Goal: Task Accomplishment & Management: Manage account settings

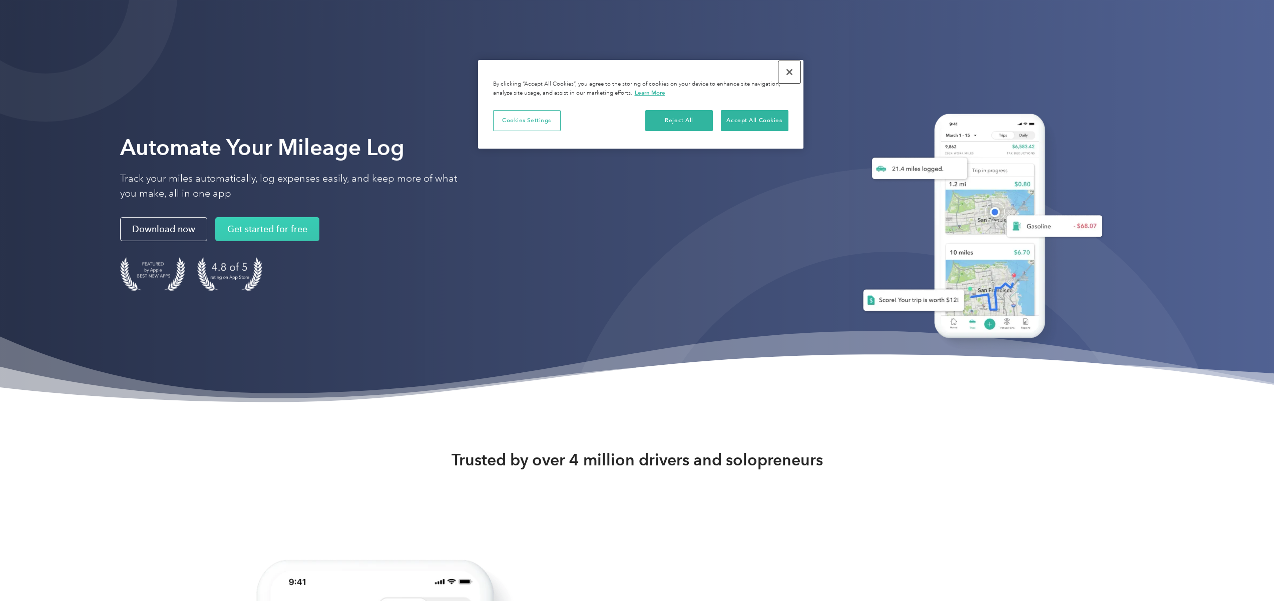
click at [792, 73] on button "Close" at bounding box center [789, 72] width 22 height 22
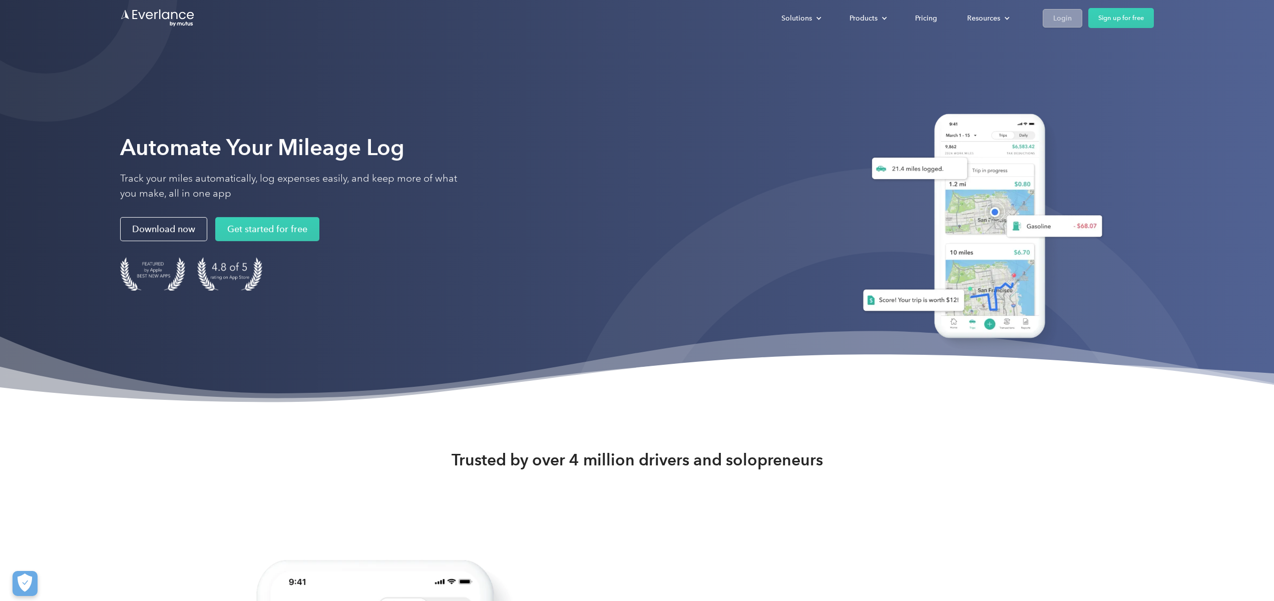
click at [1059, 19] on div "Login" at bounding box center [1062, 18] width 19 height 13
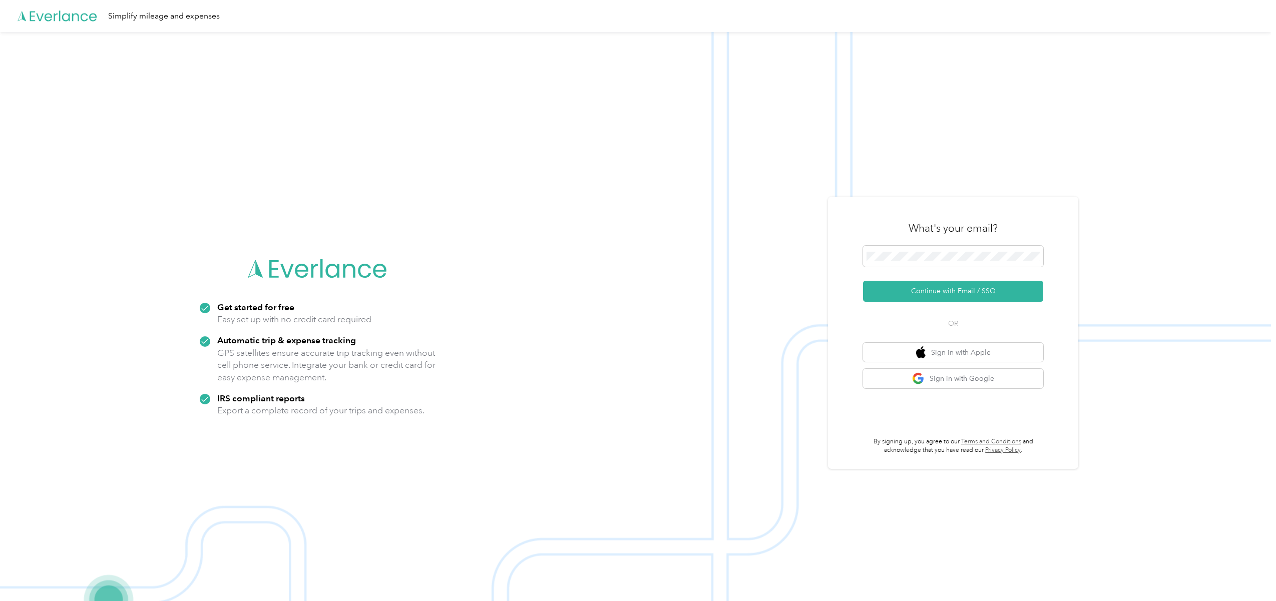
click at [901, 240] on div "What's your email?" at bounding box center [953, 228] width 180 height 35
click at [905, 251] on span at bounding box center [953, 256] width 180 height 21
click at [908, 262] on span at bounding box center [953, 256] width 180 height 21
click at [958, 287] on button "Continue with Email / SSO" at bounding box center [953, 291] width 180 height 21
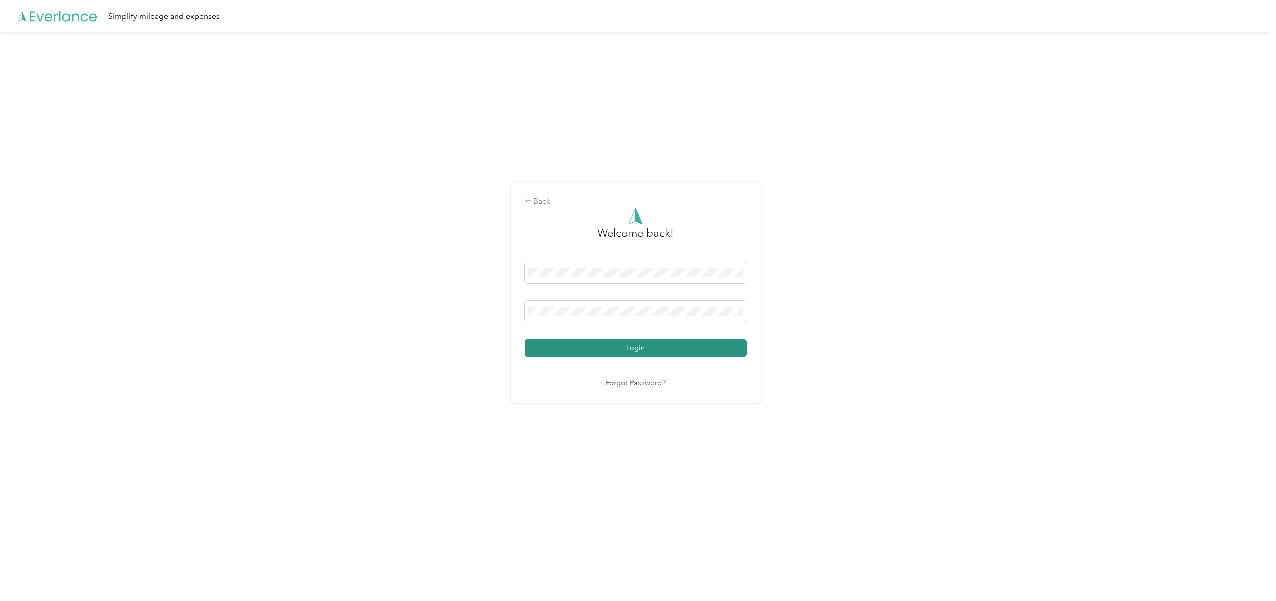
click at [654, 347] on button "Login" at bounding box center [636, 348] width 222 height 18
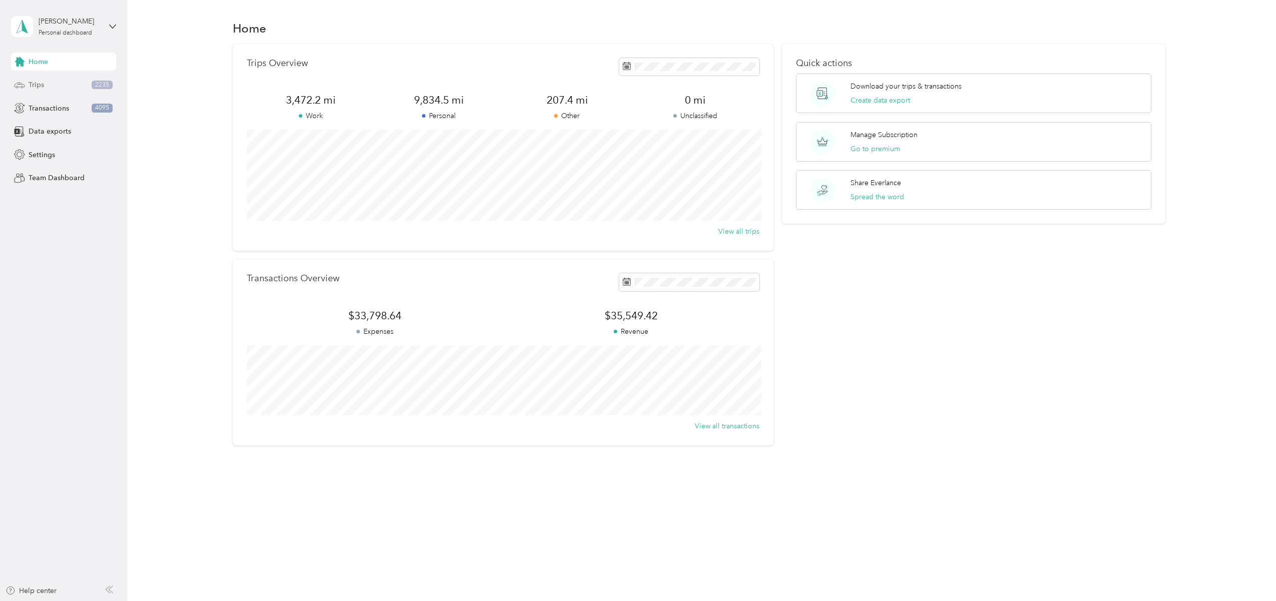
click at [28, 82] on div "Trips 2235" at bounding box center [63, 85] width 105 height 18
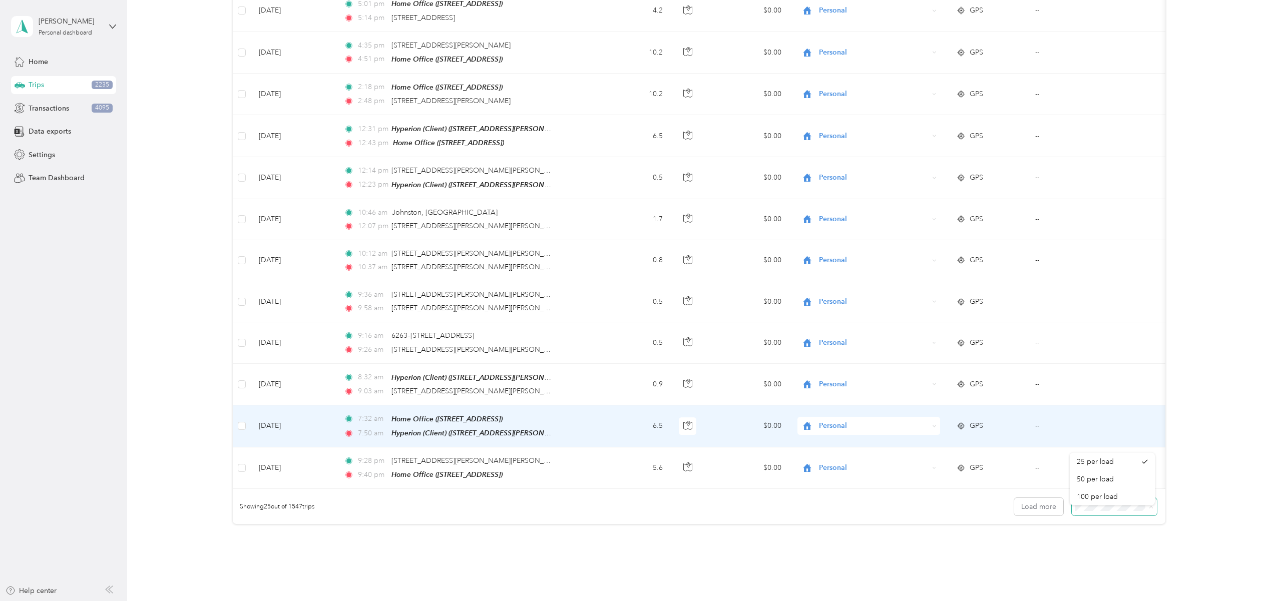
scroll to position [783, 0]
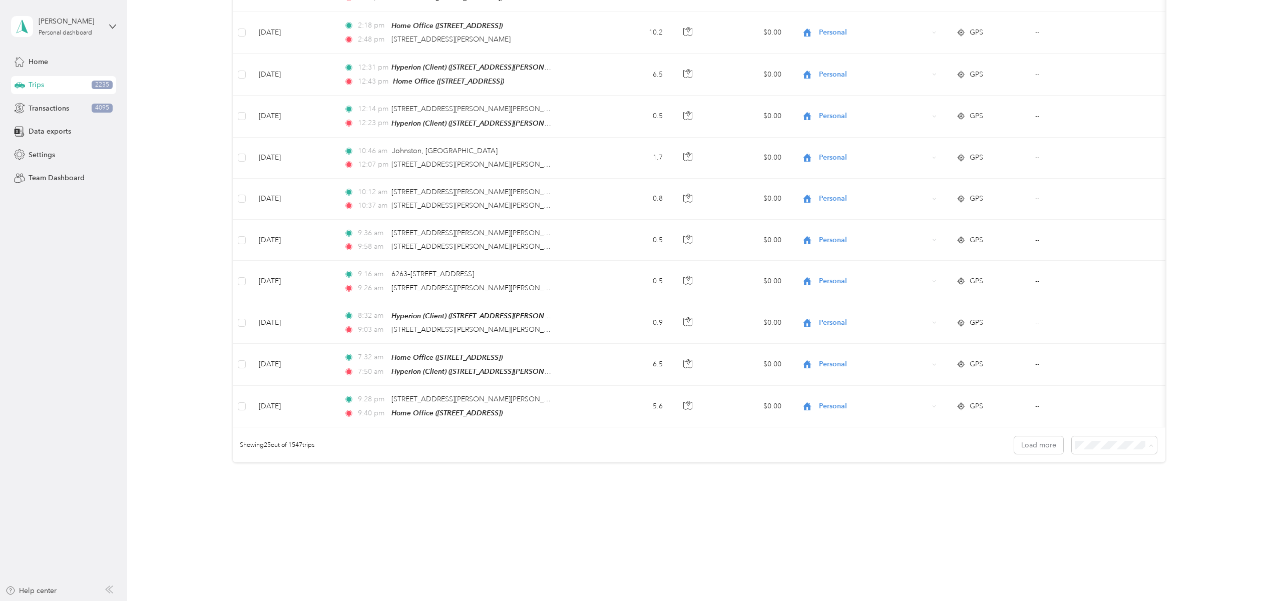
click at [1103, 499] on div "100 per load" at bounding box center [1112, 498] width 71 height 11
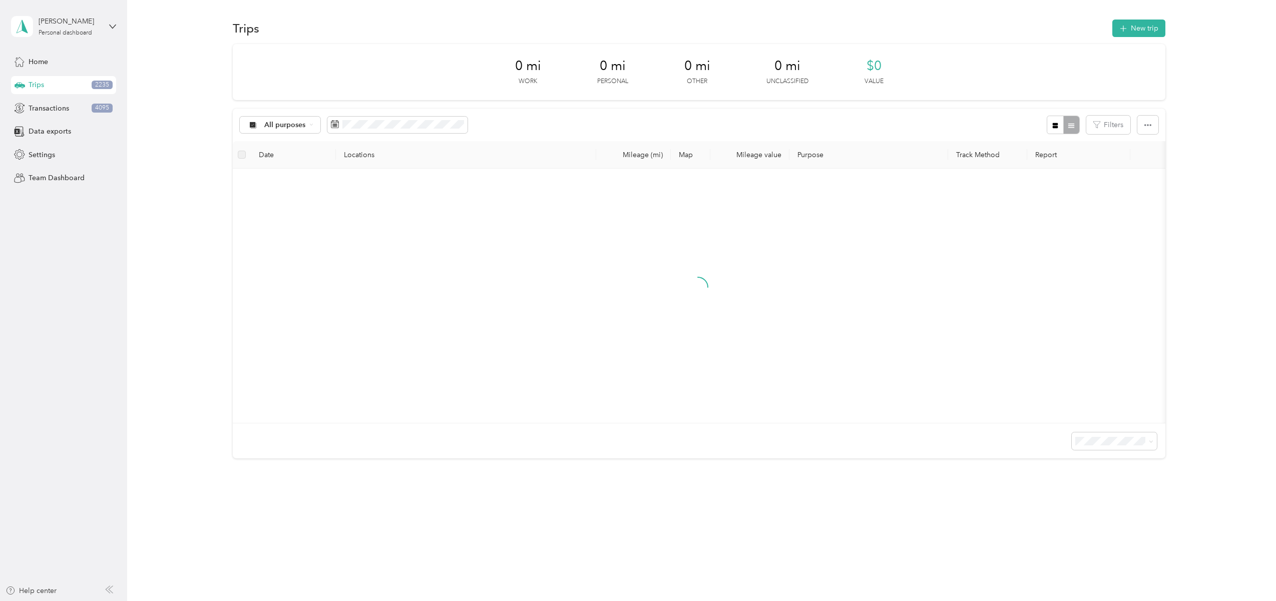
scroll to position [3, 0]
click at [396, 109] on div "All purposes Filters" at bounding box center [699, 125] width 932 height 33
click at [403, 117] on span at bounding box center [397, 125] width 140 height 17
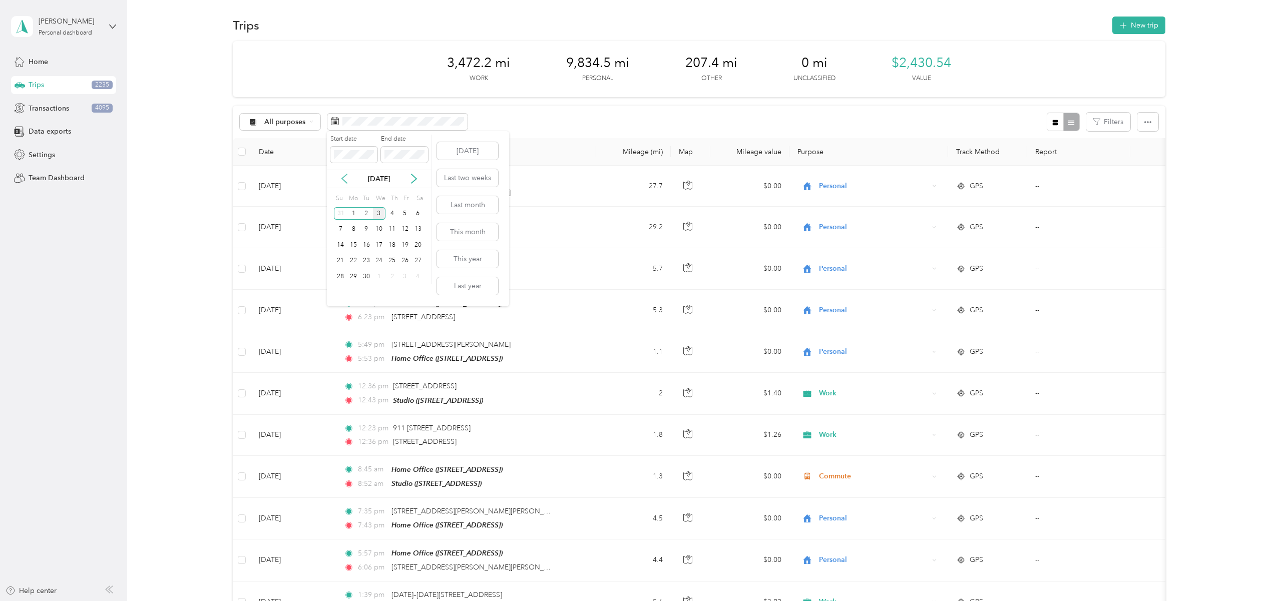
click at [342, 179] on icon at bounding box center [344, 179] width 5 height 9
click at [407, 176] on div "May 2025" at bounding box center [379, 179] width 105 height 11
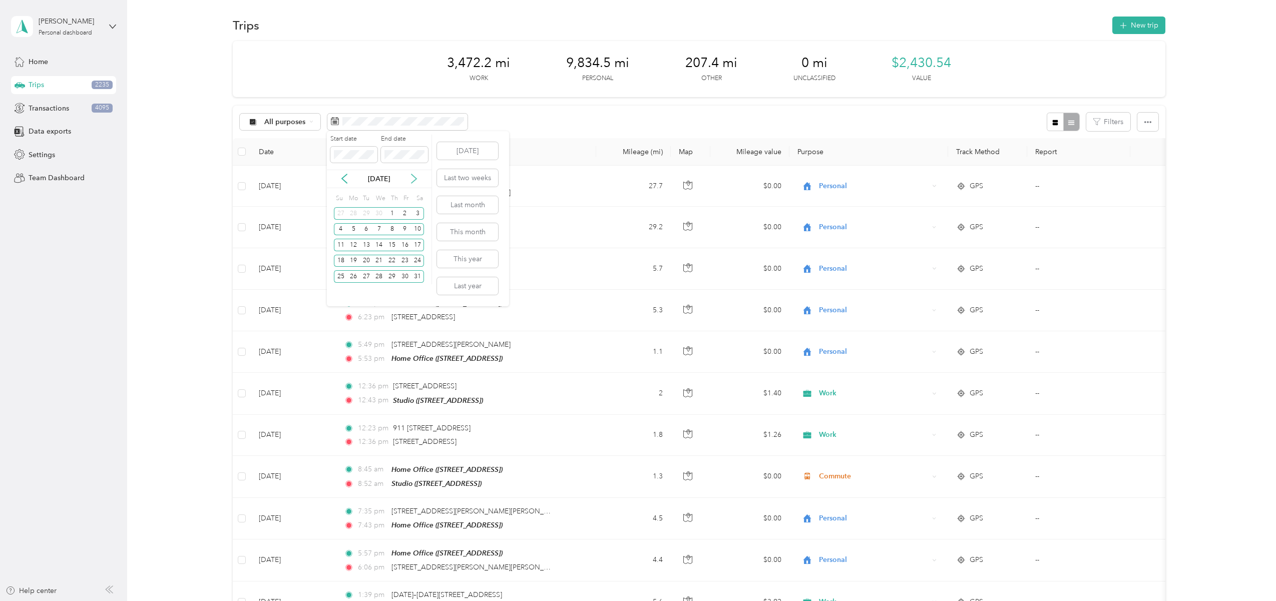
click at [412, 177] on icon at bounding box center [414, 179] width 10 height 10
click at [354, 279] on div "30" at bounding box center [353, 276] width 13 height 13
click at [342, 175] on icon at bounding box center [344, 179] width 10 height 10
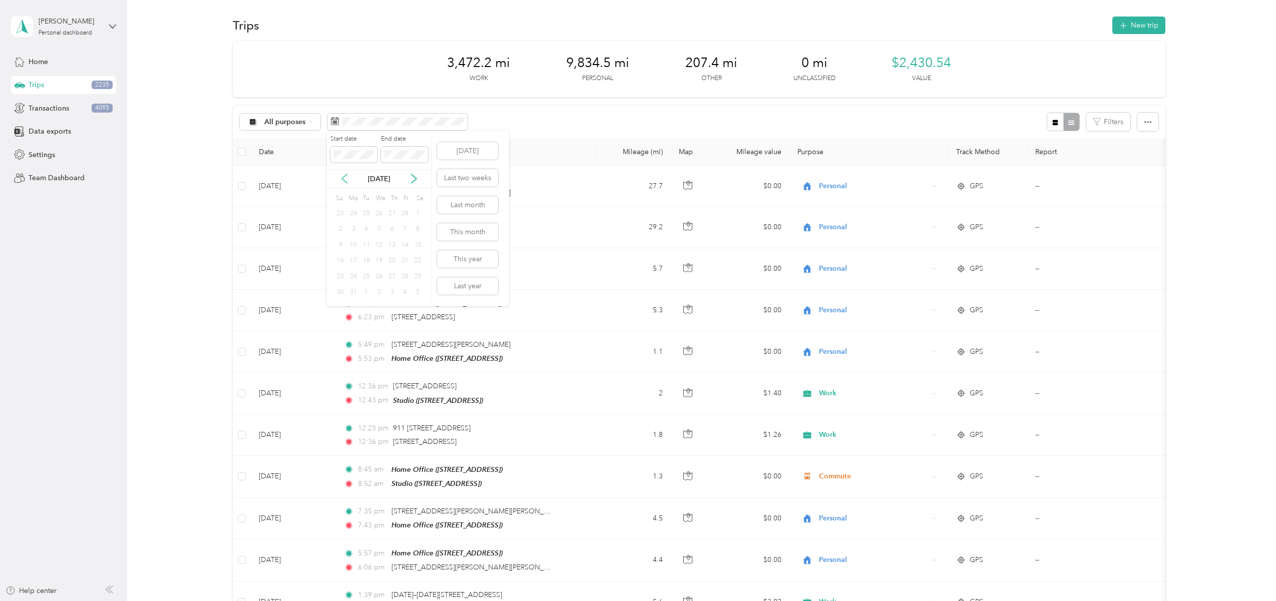
click at [342, 175] on icon at bounding box center [344, 179] width 10 height 10
click at [380, 214] on div "1" at bounding box center [379, 213] width 13 height 13
click at [256, 150] on body "Joe Thatcher Personal dashboard Home Trips 2235 Transactions 4095 Data exports …" at bounding box center [635, 300] width 1271 height 601
click at [405, 145] on div "End date" at bounding box center [404, 149] width 47 height 28
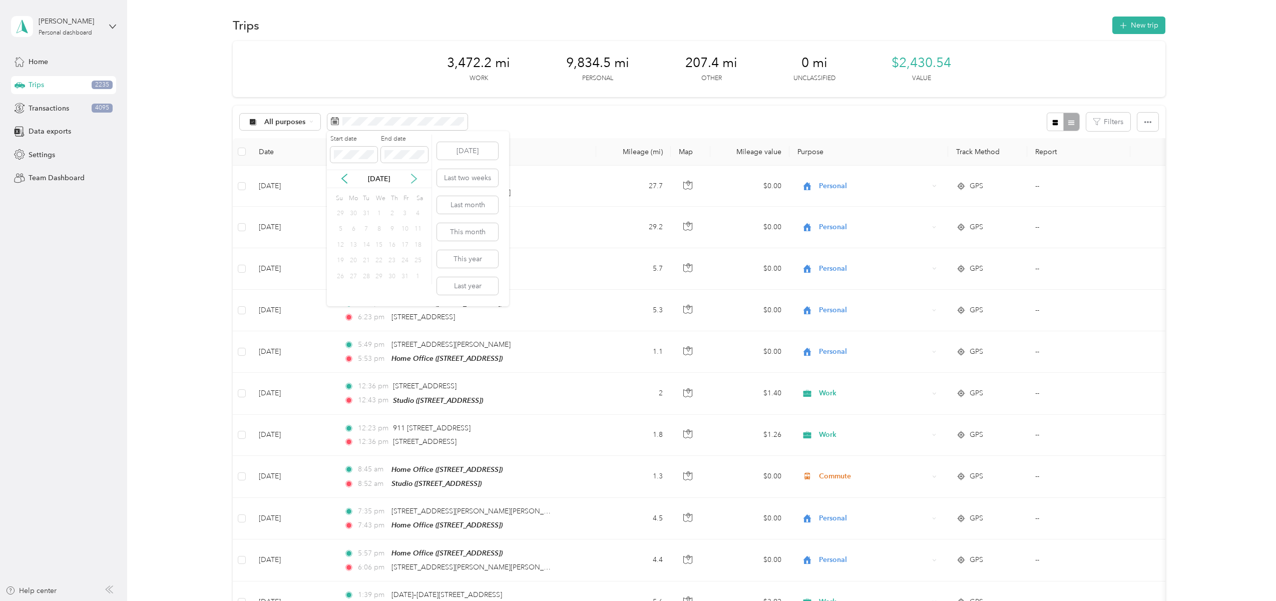
click at [411, 181] on icon at bounding box center [414, 179] width 10 height 10
drag, startPoint x: 343, startPoint y: 176, endPoint x: 439, endPoint y: 167, distance: 97.0
click at [343, 176] on icon at bounding box center [344, 179] width 10 height 10
click at [478, 252] on button "This year" at bounding box center [467, 259] width 61 height 18
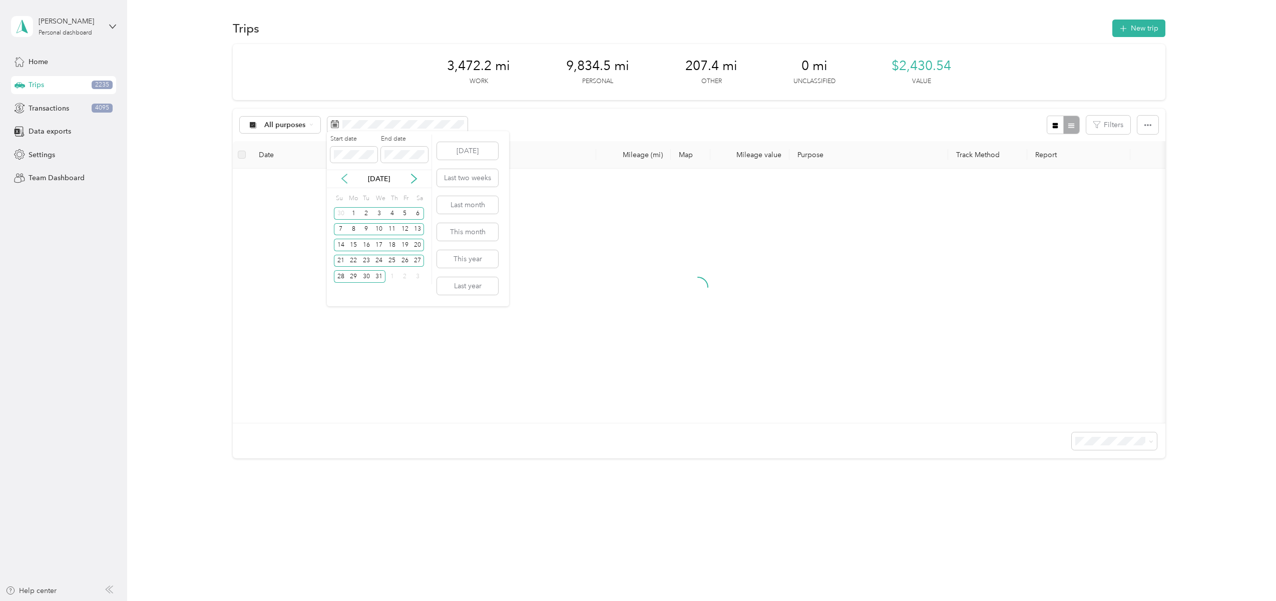
click at [345, 181] on icon at bounding box center [344, 179] width 10 height 10
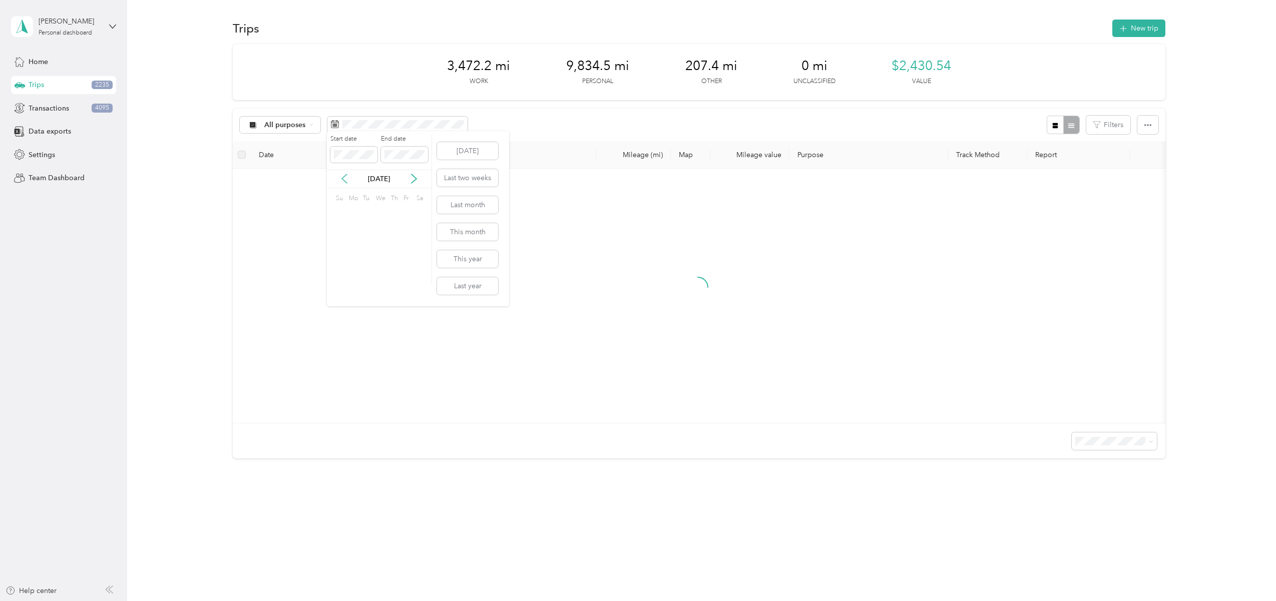
click at [345, 181] on icon at bounding box center [344, 179] width 10 height 10
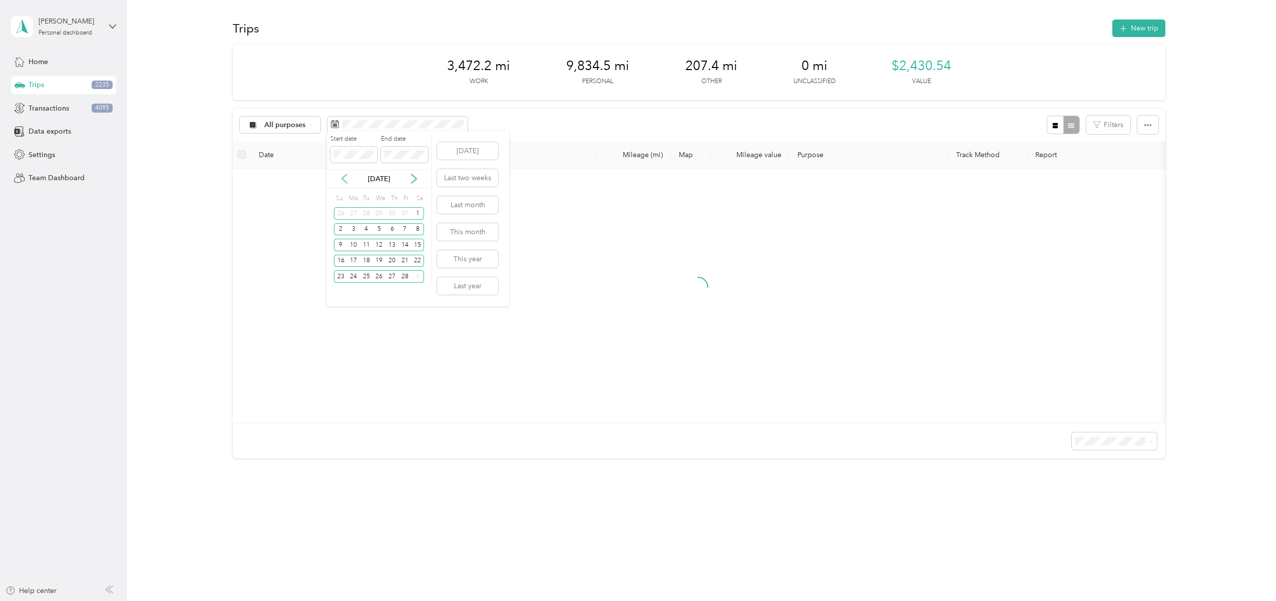
click at [345, 181] on icon at bounding box center [344, 179] width 10 height 10
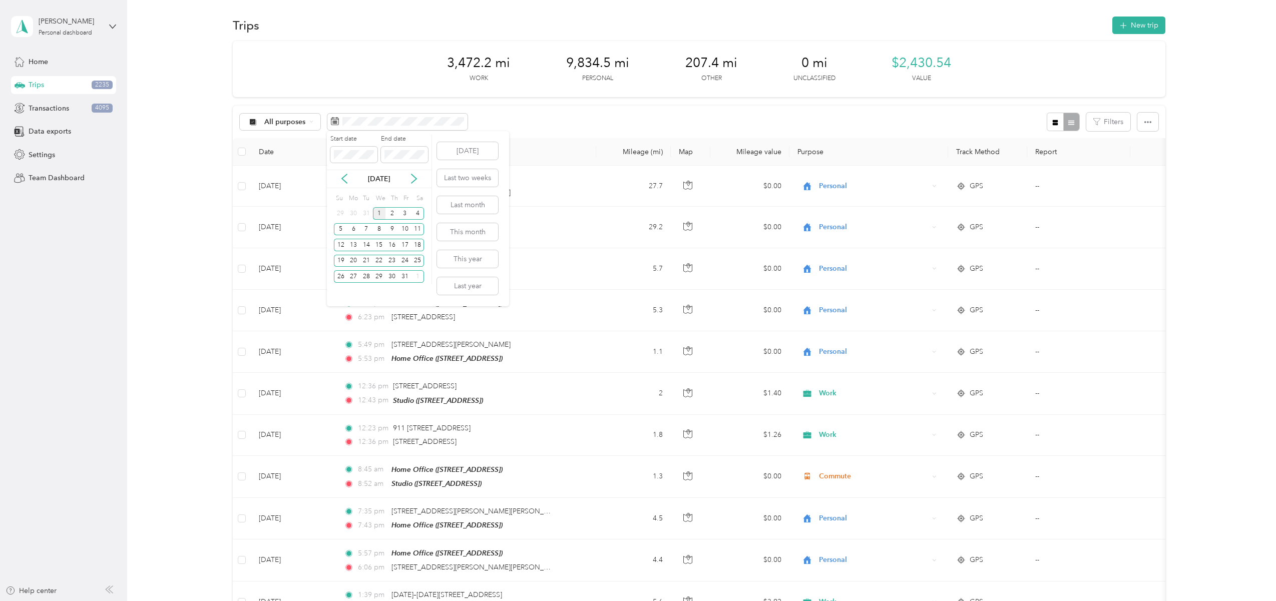
click at [376, 215] on div "1" at bounding box center [379, 213] width 13 height 13
click at [413, 175] on icon at bounding box center [414, 179] width 10 height 10
click at [414, 176] on icon at bounding box center [413, 179] width 5 height 9
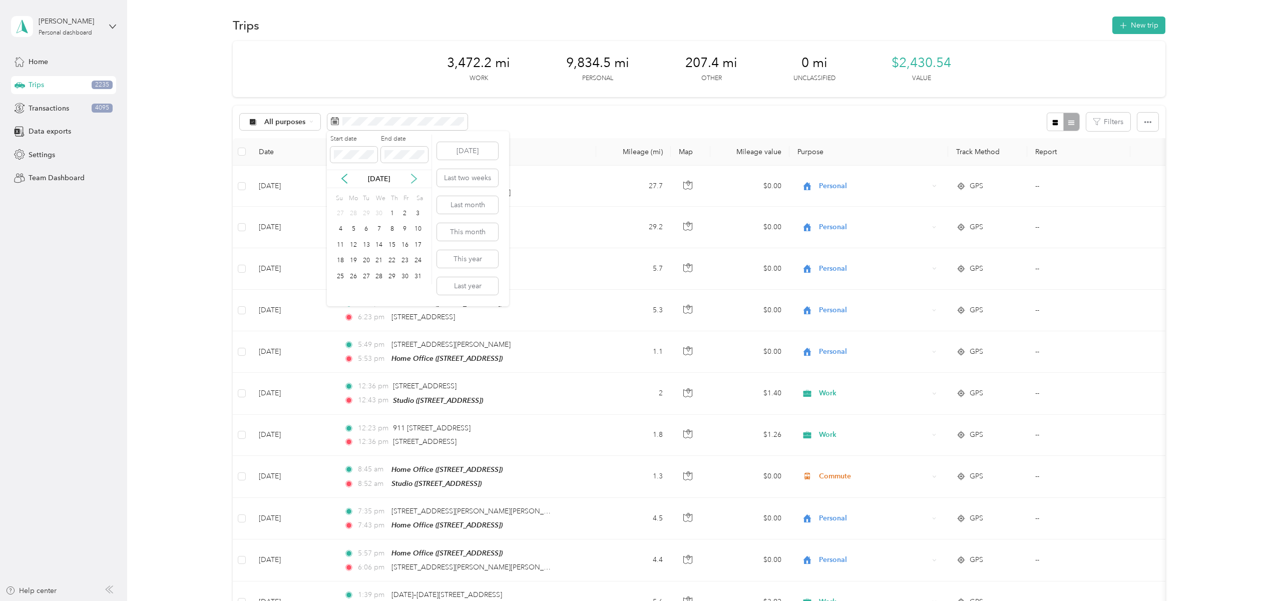
click at [414, 176] on icon at bounding box center [413, 179] width 5 height 9
click at [353, 277] on div "30" at bounding box center [353, 276] width 13 height 13
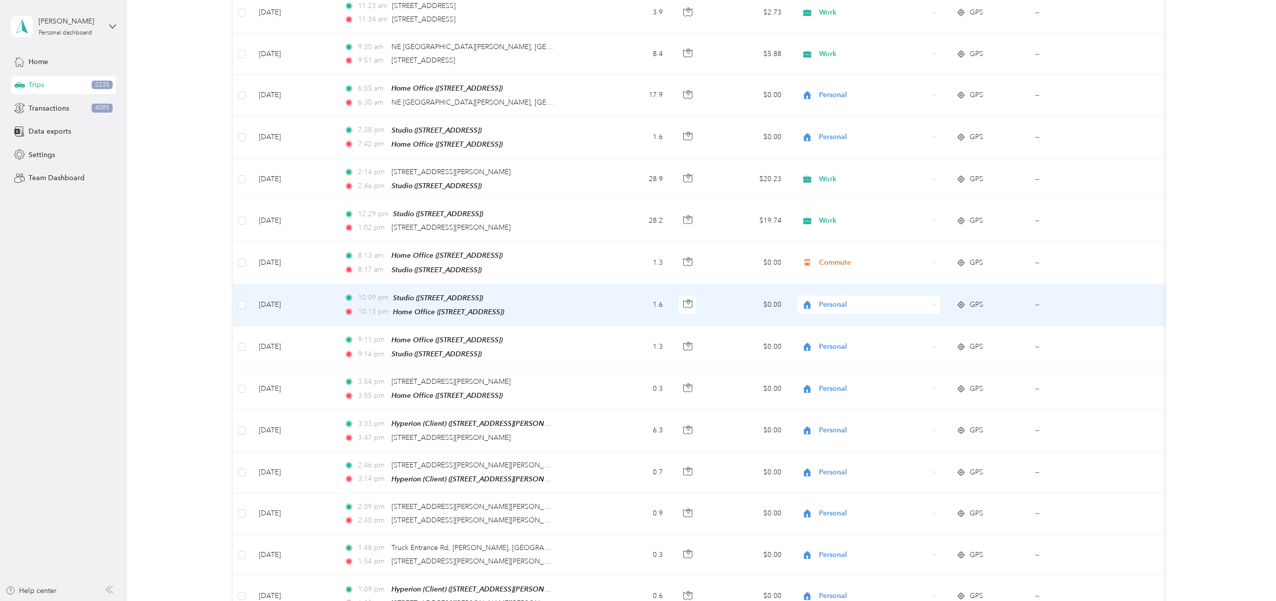
scroll to position [3888, 0]
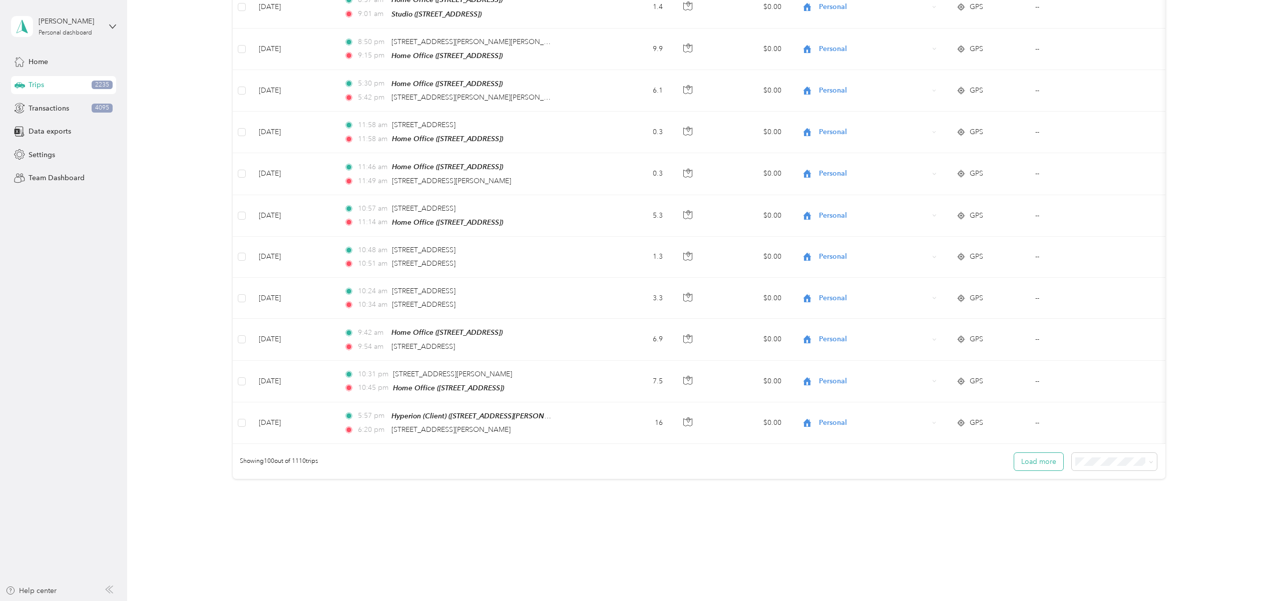
click at [1044, 453] on button "Load more" at bounding box center [1038, 462] width 49 height 18
click at [1029, 453] on button "Load more" at bounding box center [1038, 462] width 49 height 18
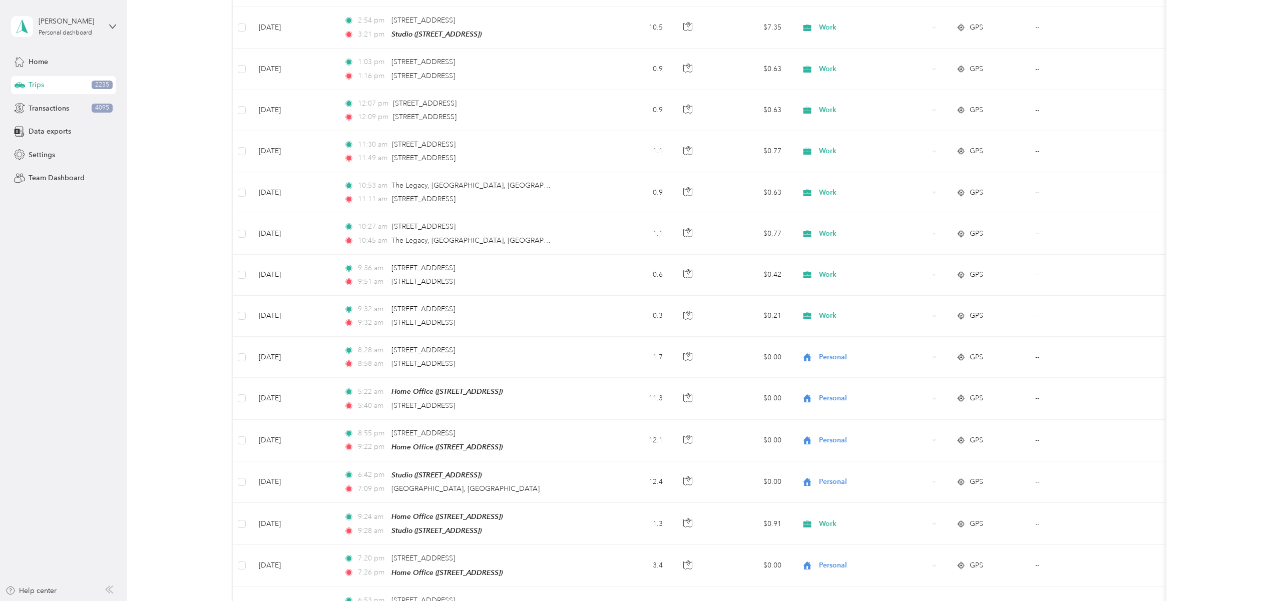
scroll to position [8028, 0]
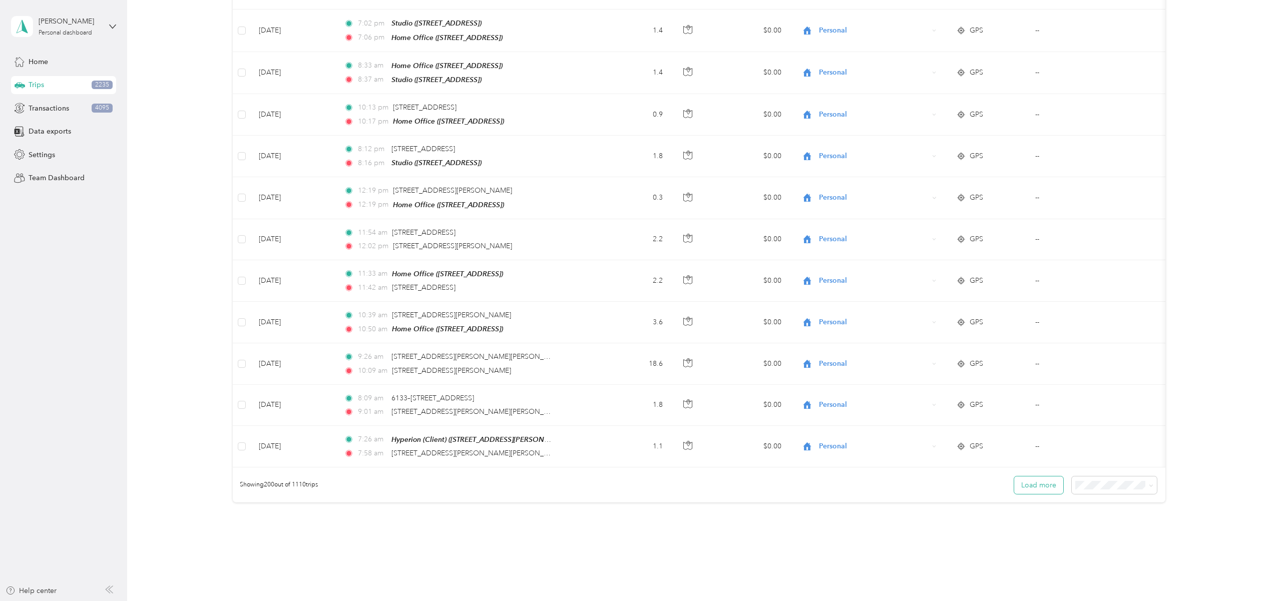
click at [1031, 476] on button "Load more" at bounding box center [1038, 485] width 49 height 18
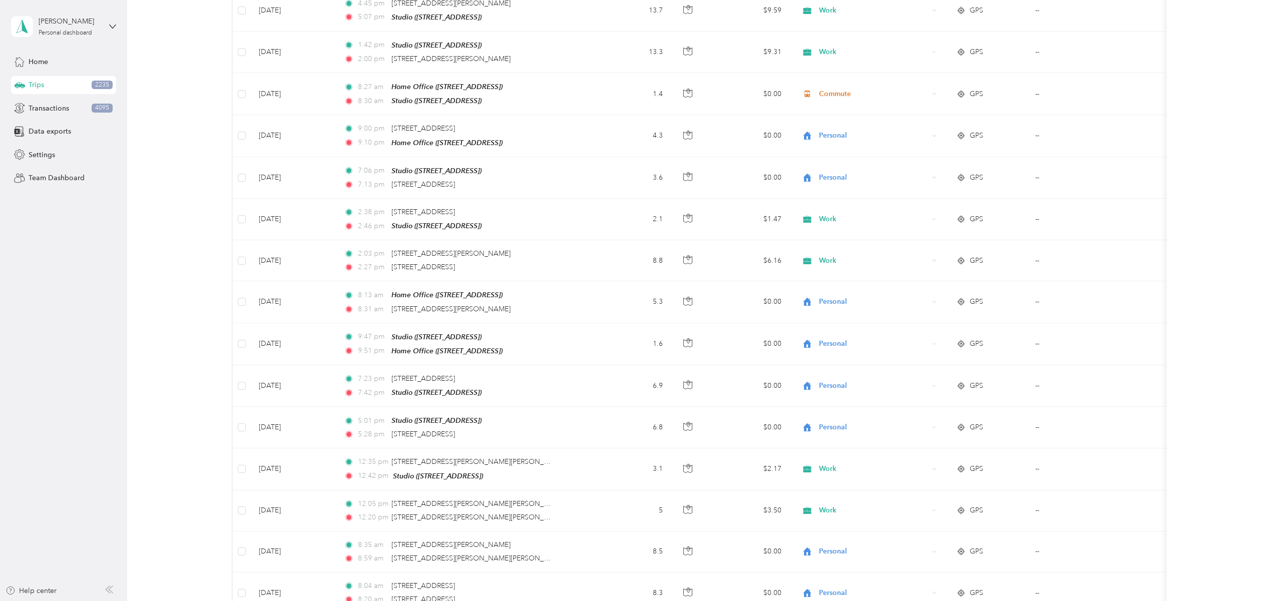
scroll to position [12166, 0]
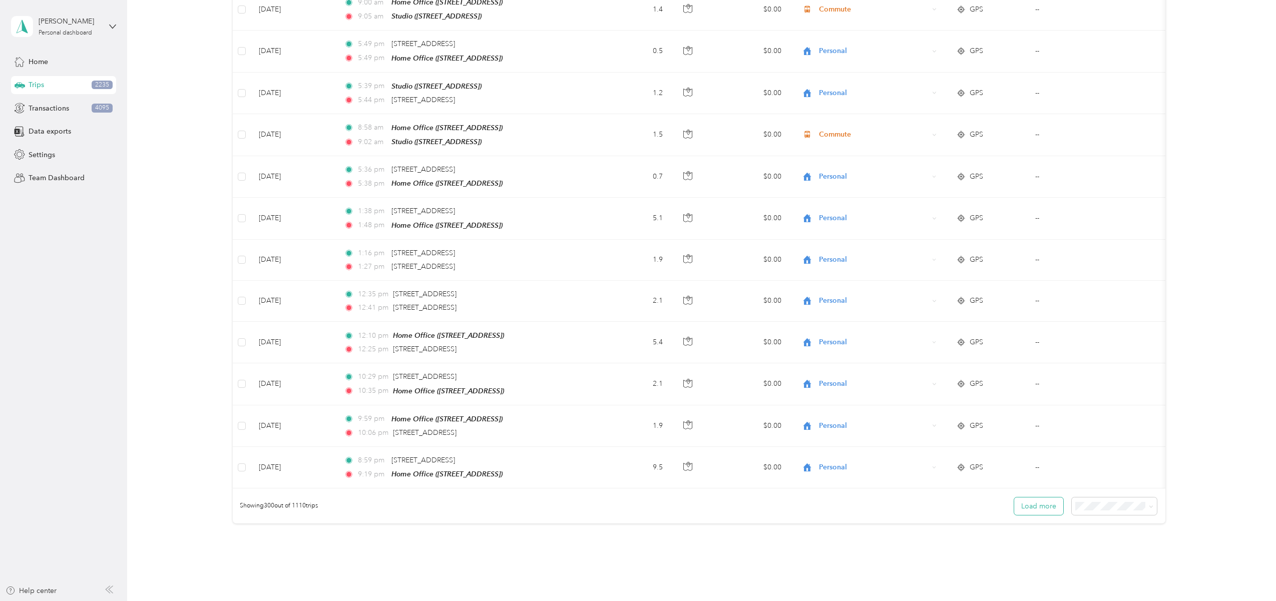
click at [1031, 497] on button "Load more" at bounding box center [1038, 506] width 49 height 18
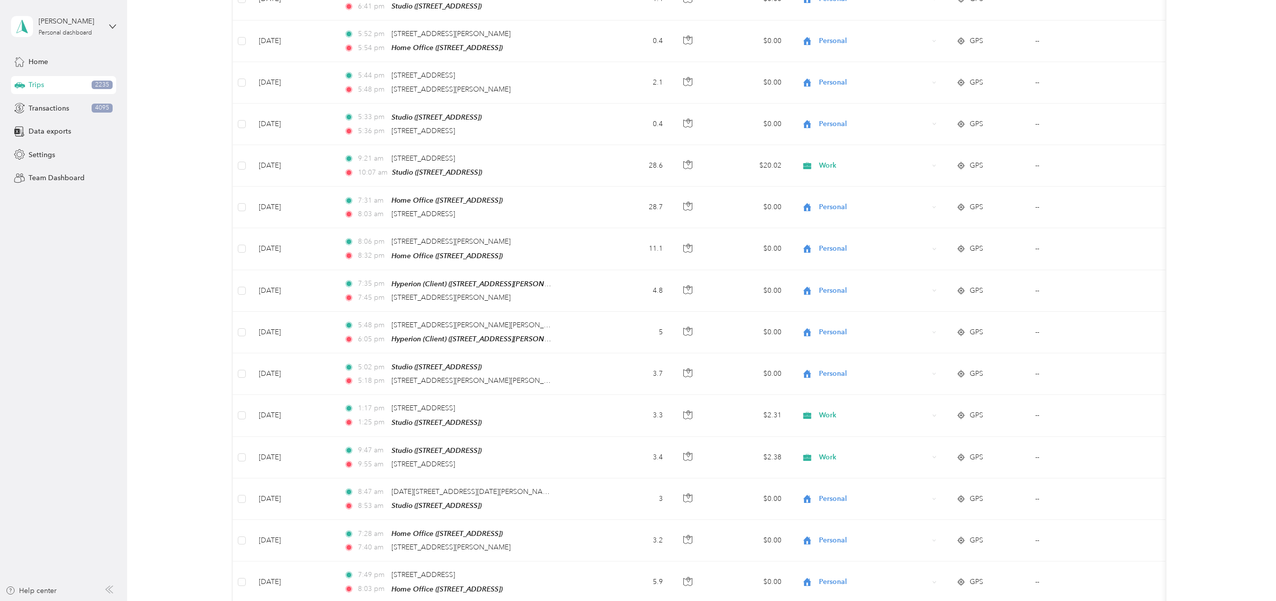
scroll to position [16311, 0]
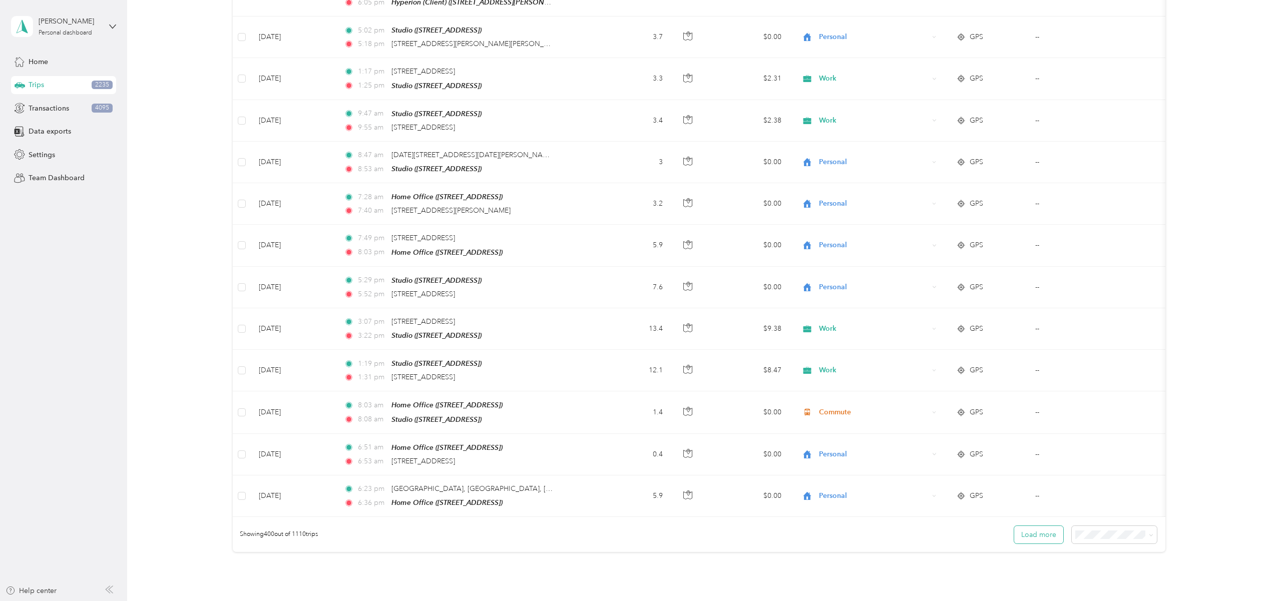
click at [1042, 526] on button "Load more" at bounding box center [1038, 535] width 49 height 18
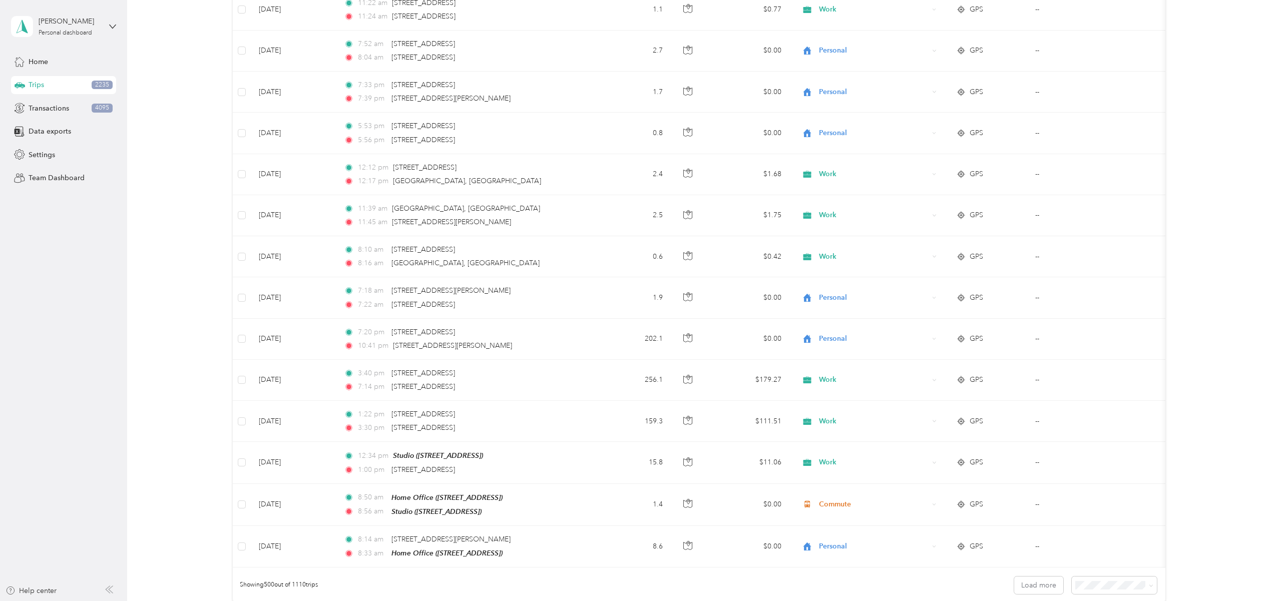
scroll to position [20409, 0]
click at [1036, 530] on td "--" at bounding box center [1078, 551] width 103 height 42
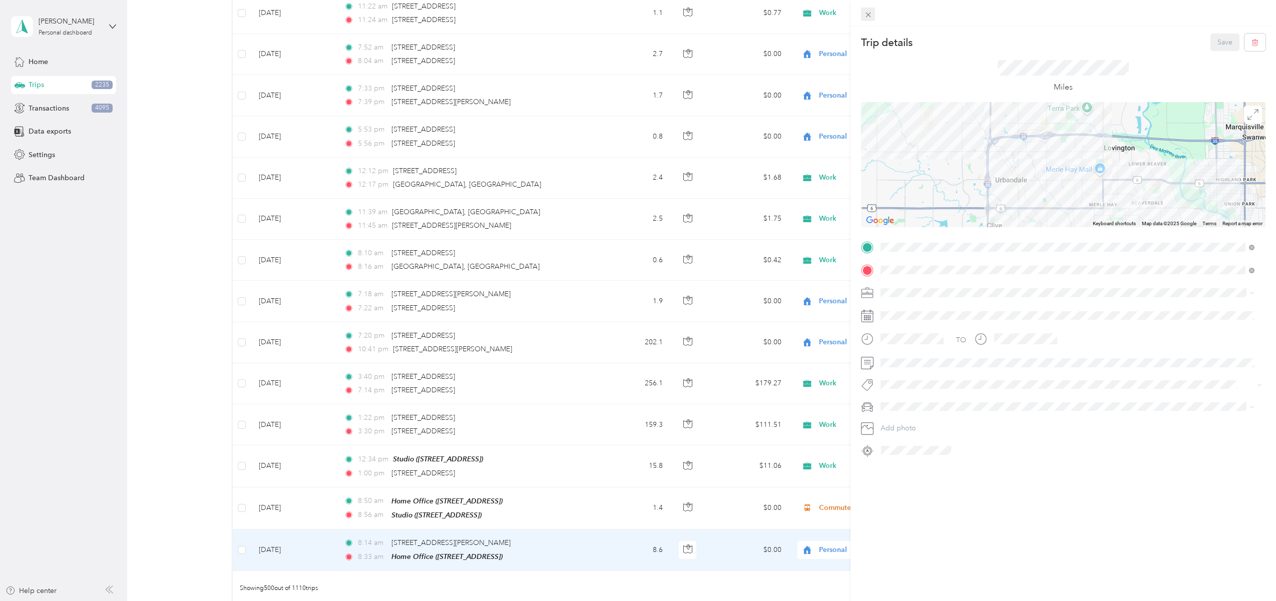
click at [873, 601] on div "Trip details Save This trip cannot be edited because it is either under review,…" at bounding box center [635, 601] width 1271 height 0
click at [869, 13] on icon at bounding box center [868, 15] width 9 height 9
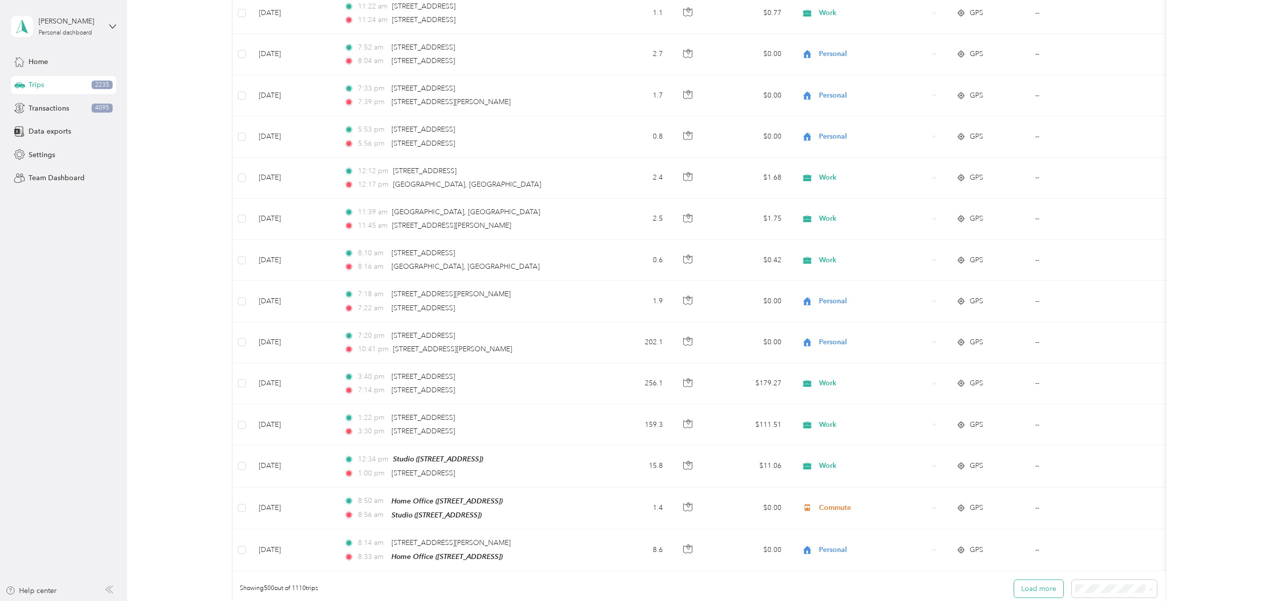
click at [1036, 580] on button "Load more" at bounding box center [1038, 589] width 49 height 18
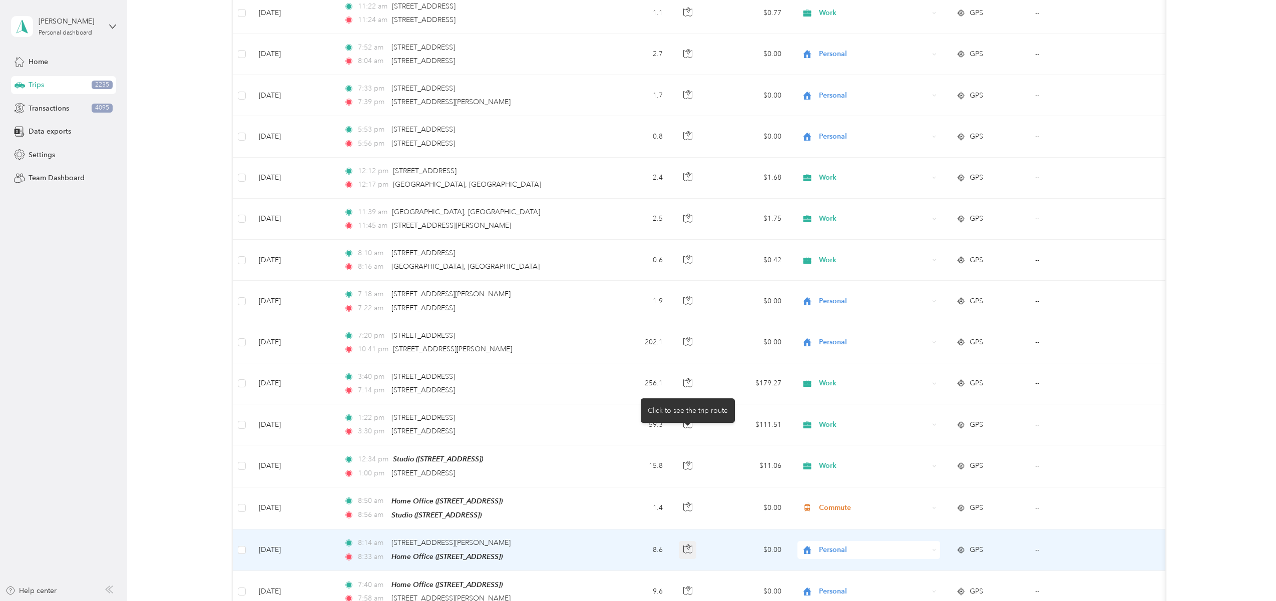
click at [688, 545] on icon "button" at bounding box center [687, 549] width 9 height 9
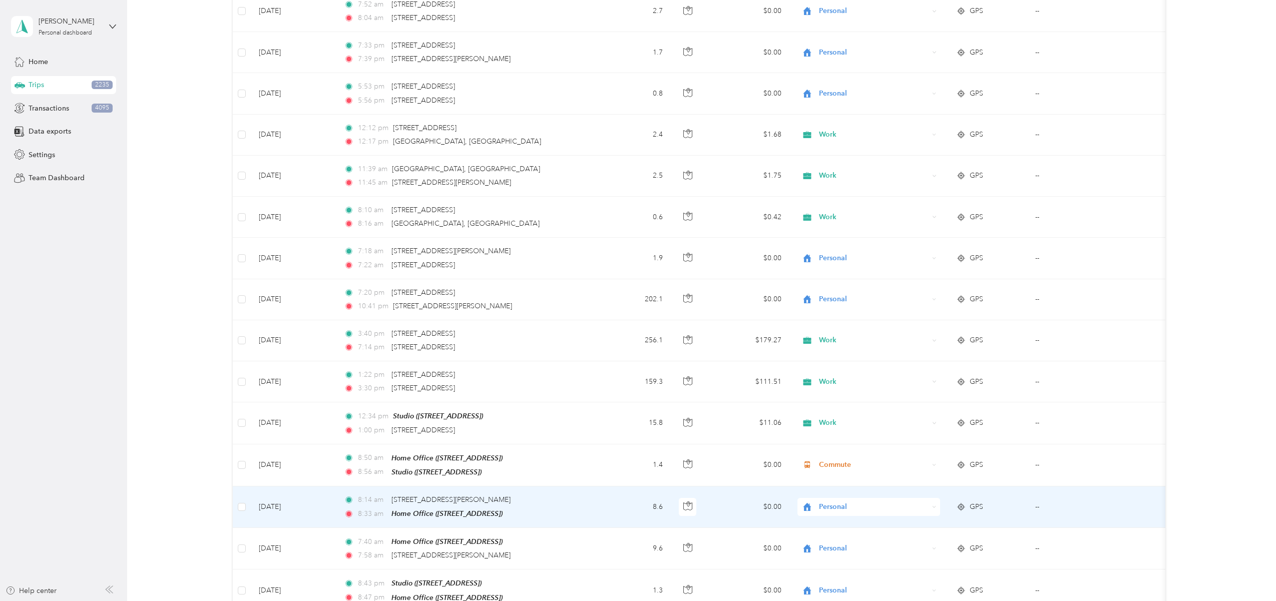
scroll to position [20606, 0]
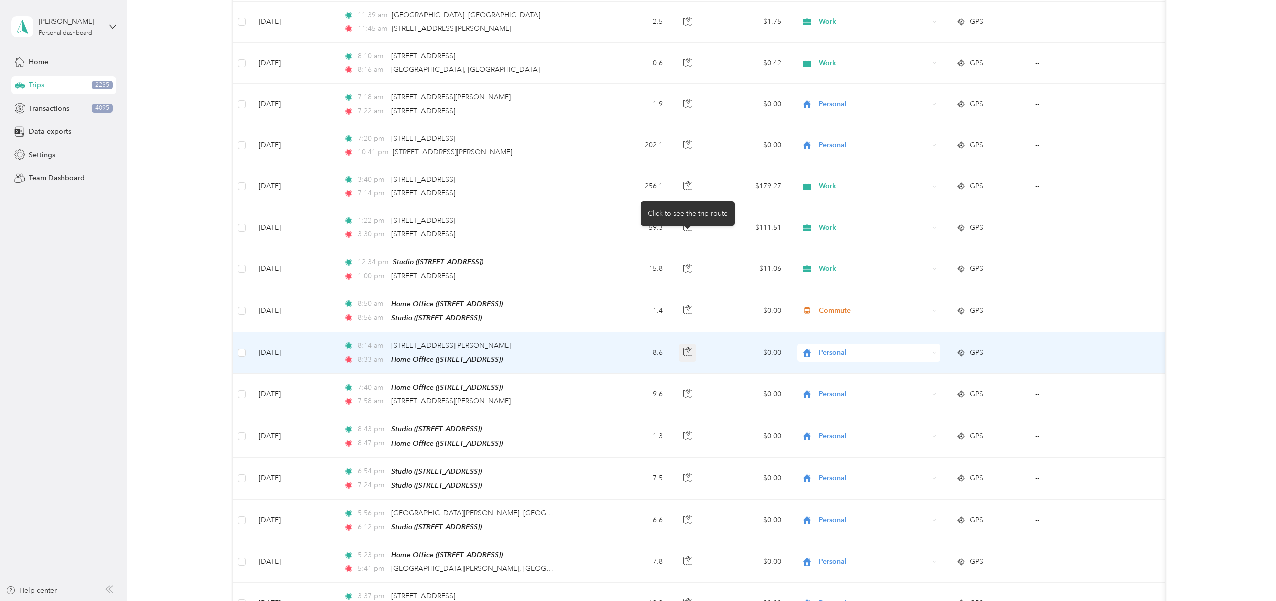
click at [686, 347] on icon "button" at bounding box center [687, 351] width 9 height 9
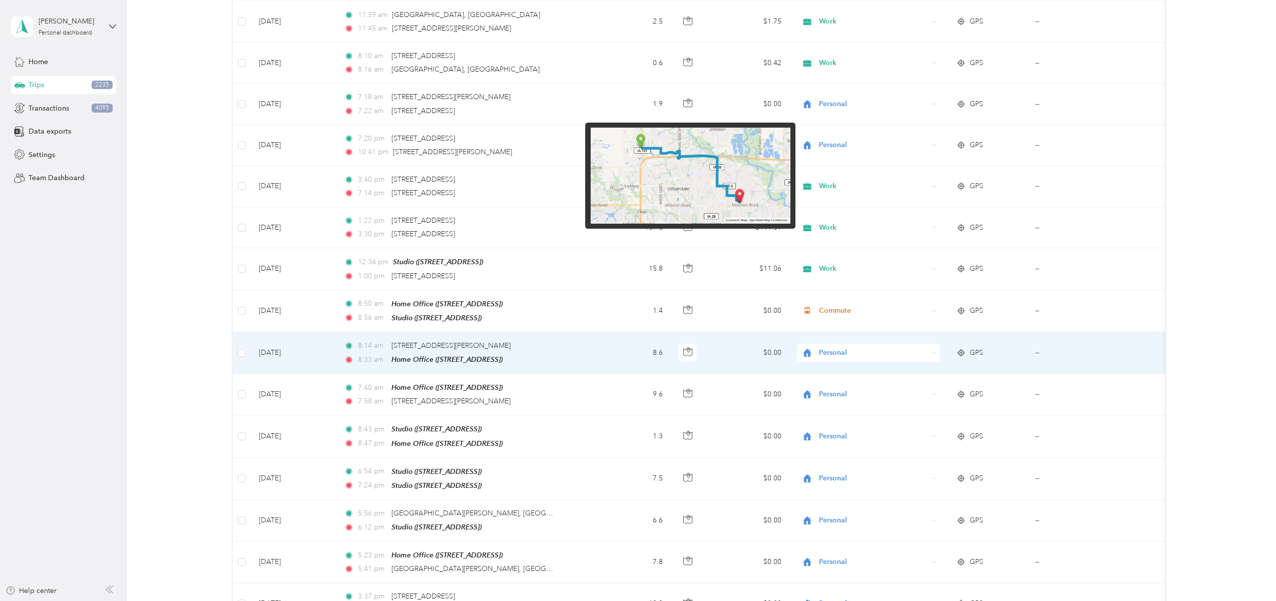
click at [640, 142] on img at bounding box center [691, 176] width 200 height 96
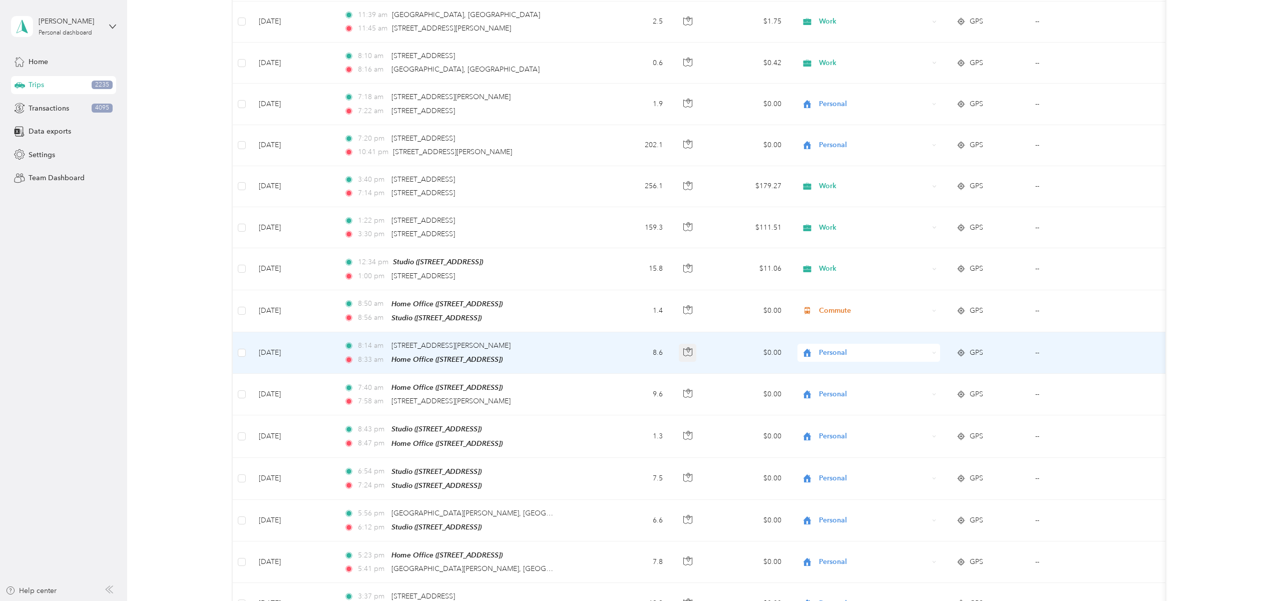
click at [690, 347] on icon "button" at bounding box center [687, 351] width 9 height 9
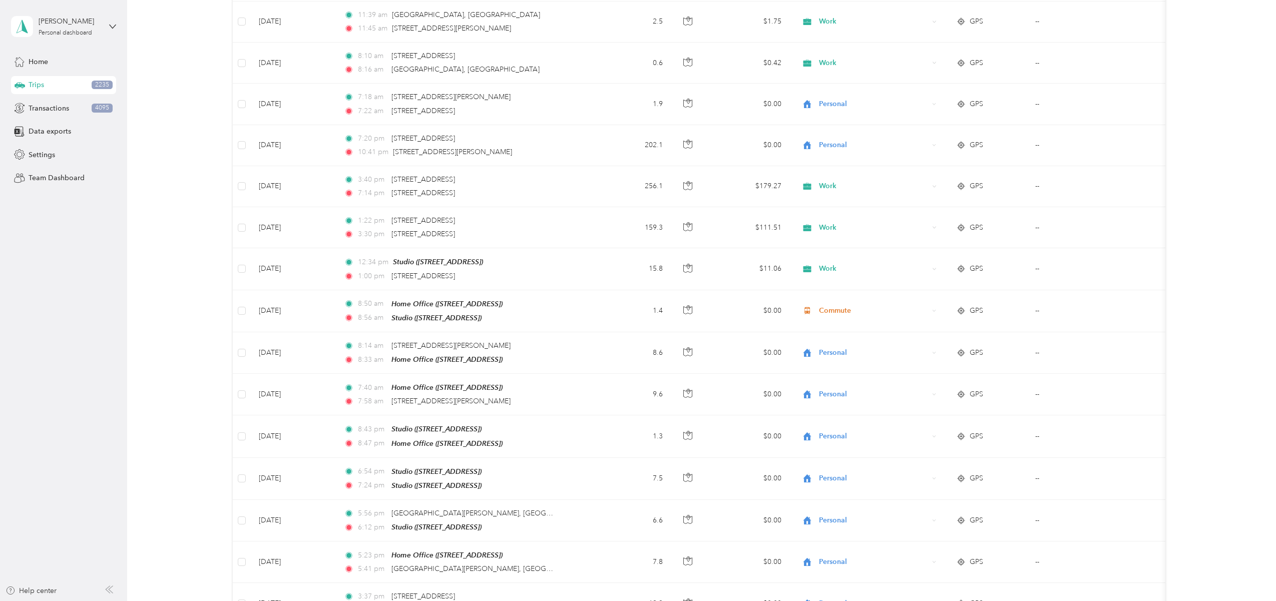
scroll to position [24588, 0]
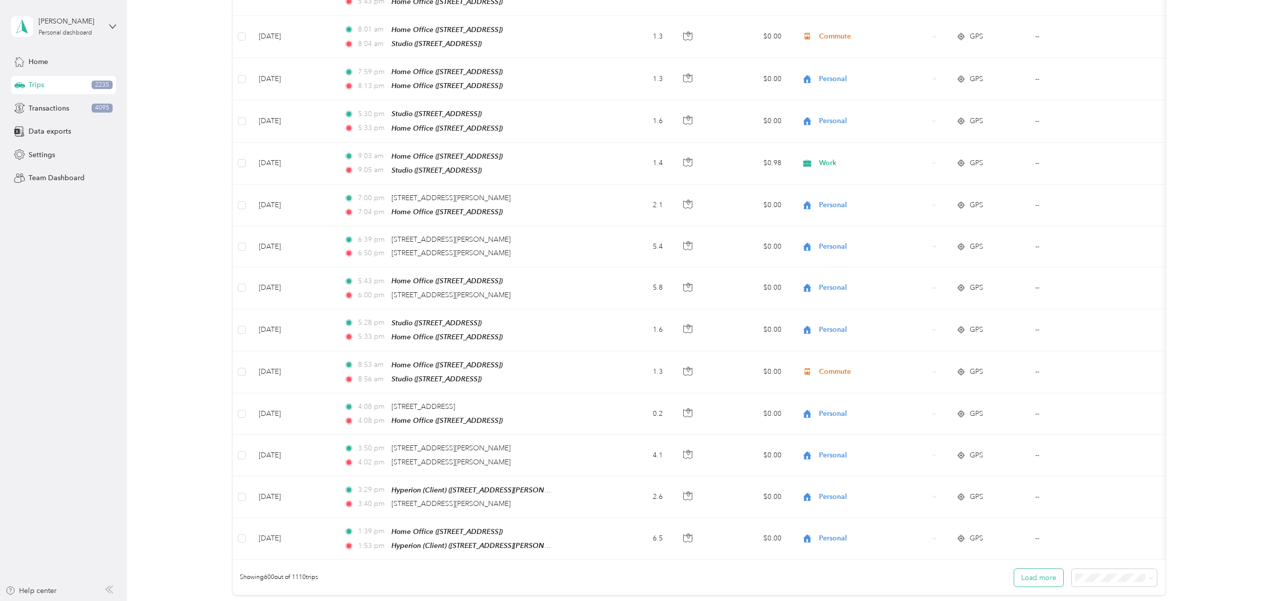
click at [1052, 569] on button "Load more" at bounding box center [1038, 578] width 49 height 18
click at [1033, 569] on button "Load more" at bounding box center [1038, 578] width 49 height 18
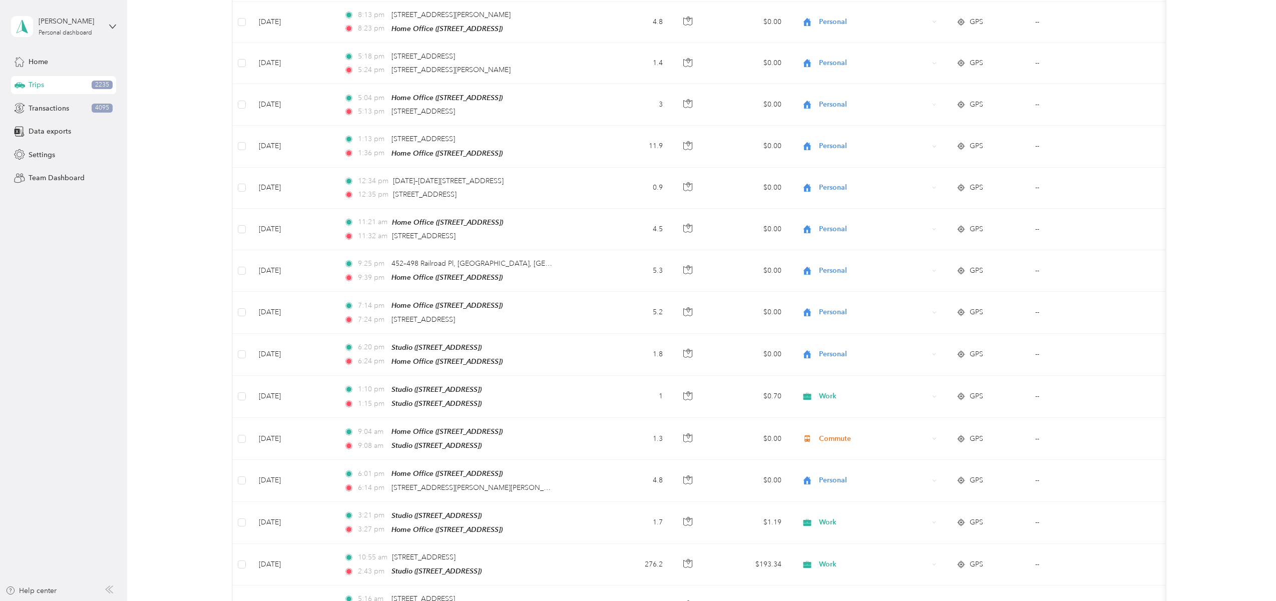
scroll to position [28727, 0]
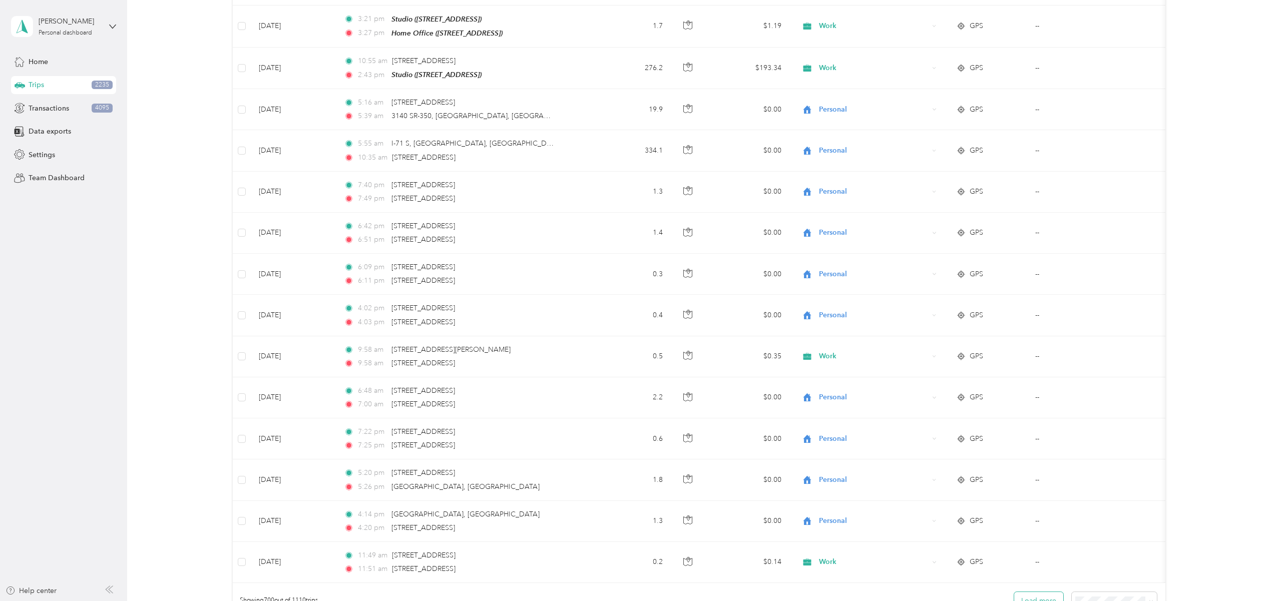
click at [1034, 592] on button "Load more" at bounding box center [1038, 601] width 49 height 18
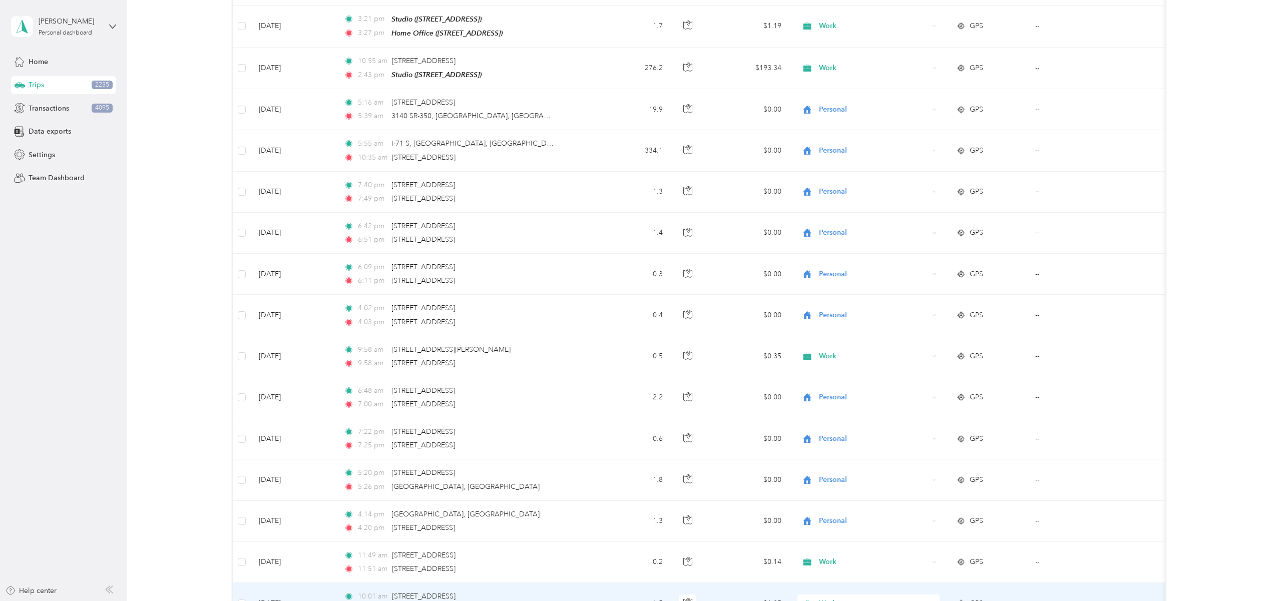
scroll to position [28743, 0]
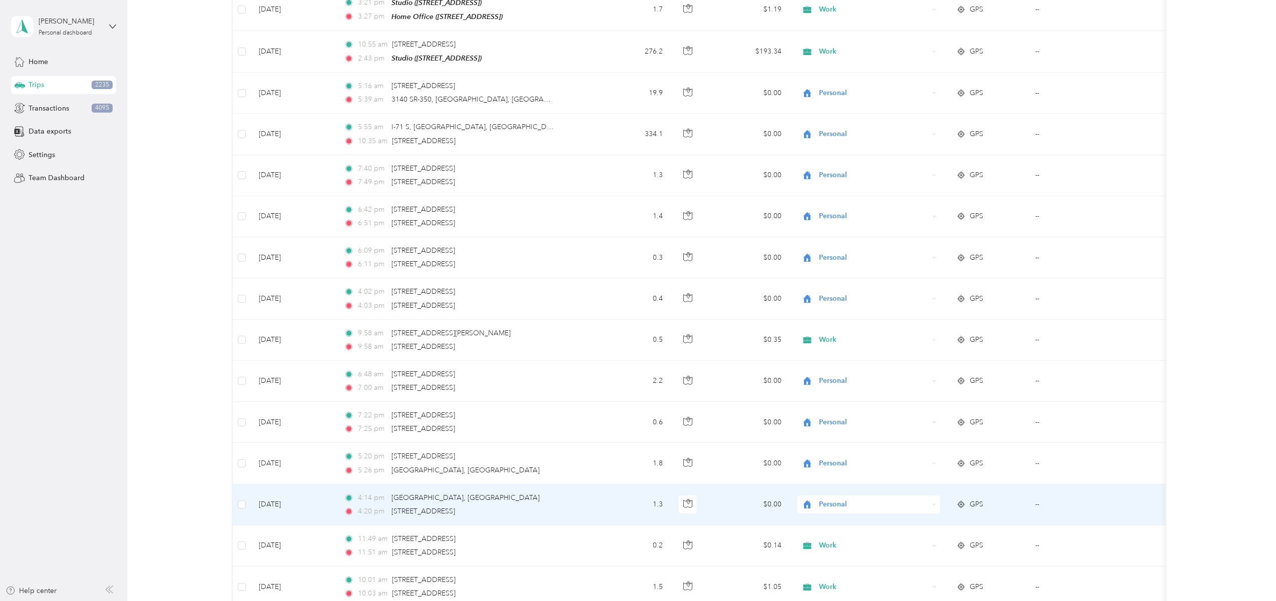
click at [834, 499] on span "Personal" at bounding box center [874, 504] width 110 height 11
click at [835, 359] on span "Work" at bounding box center [877, 360] width 111 height 11
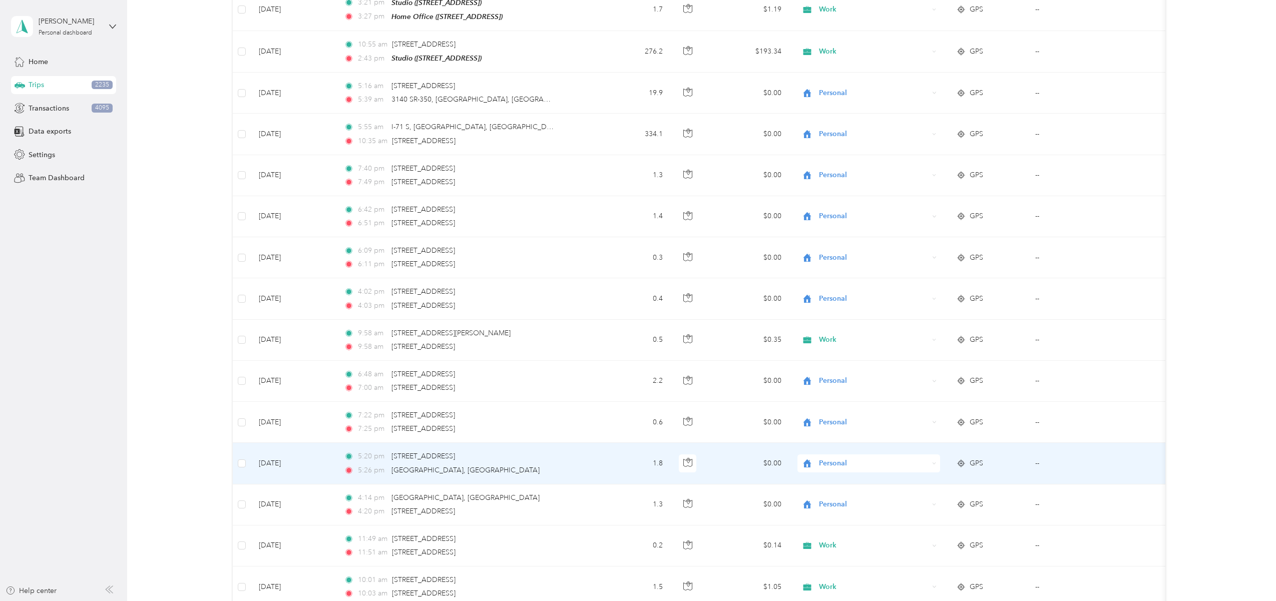
click at [843, 458] on span "Personal" at bounding box center [874, 463] width 110 height 11
click at [836, 316] on span "Work" at bounding box center [877, 319] width 111 height 11
click at [835, 458] on span "Personal" at bounding box center [874, 463] width 110 height 11
click at [829, 316] on span "Work" at bounding box center [877, 319] width 111 height 11
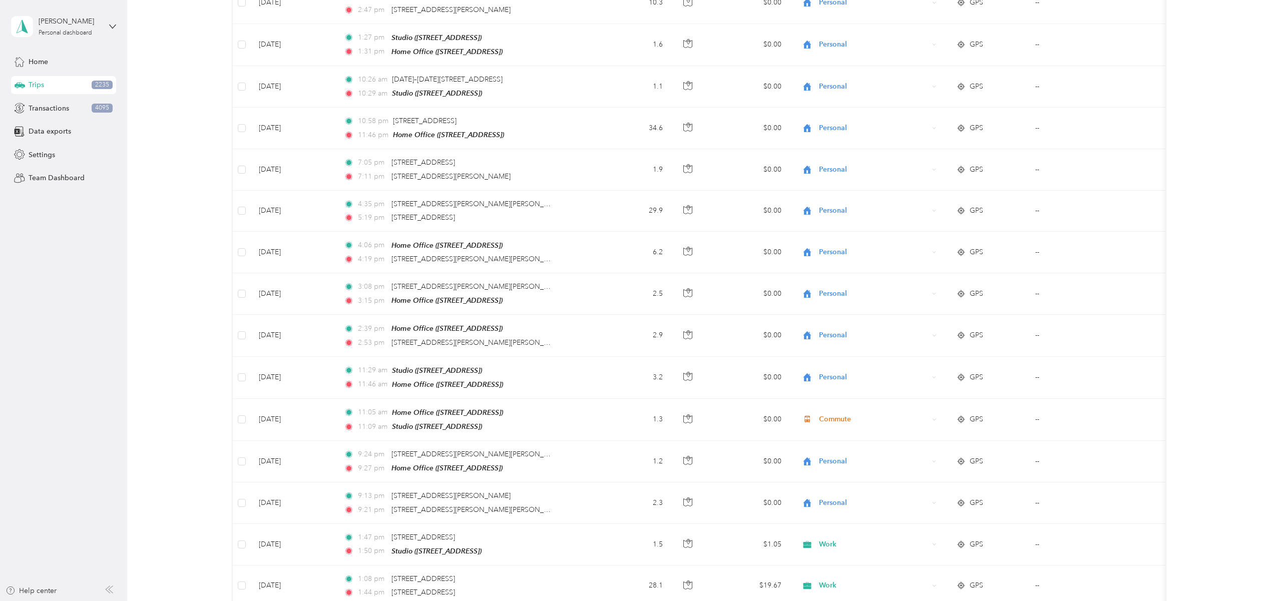
scroll to position [32865, 0]
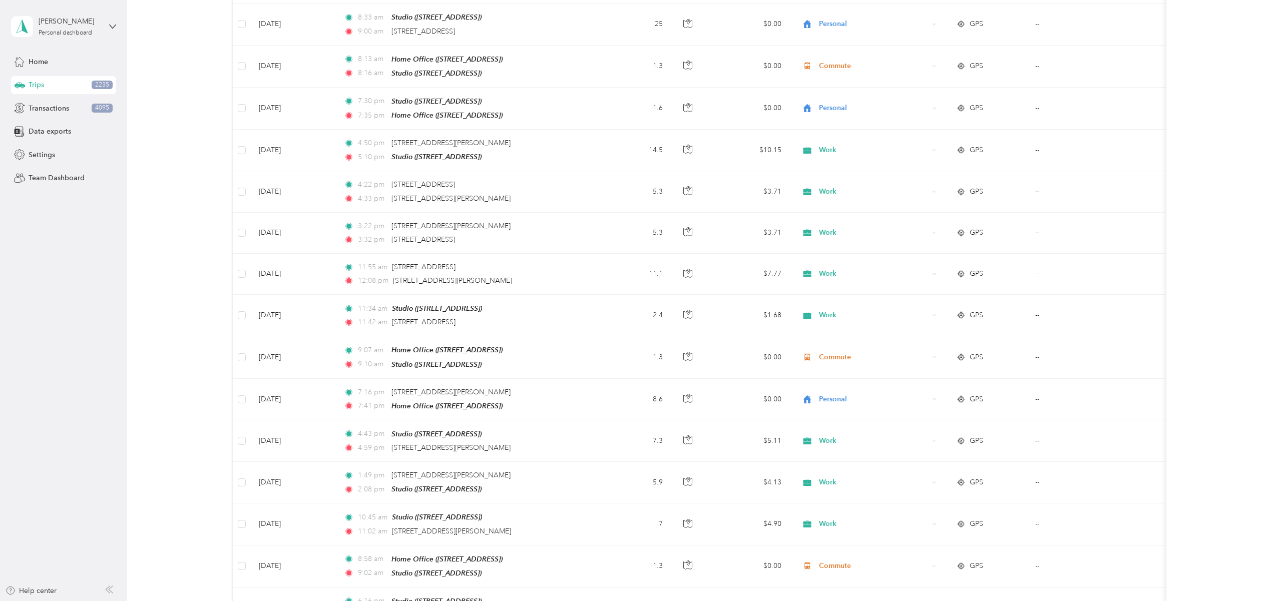
scroll to position [37005, 0]
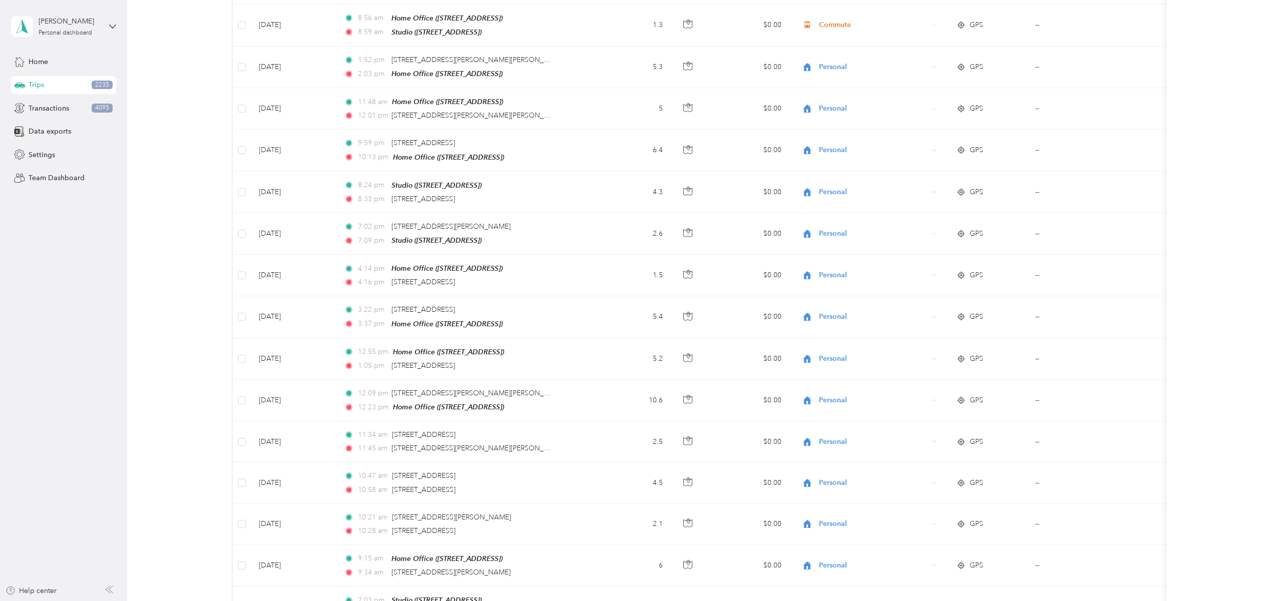
scroll to position [41143, 0]
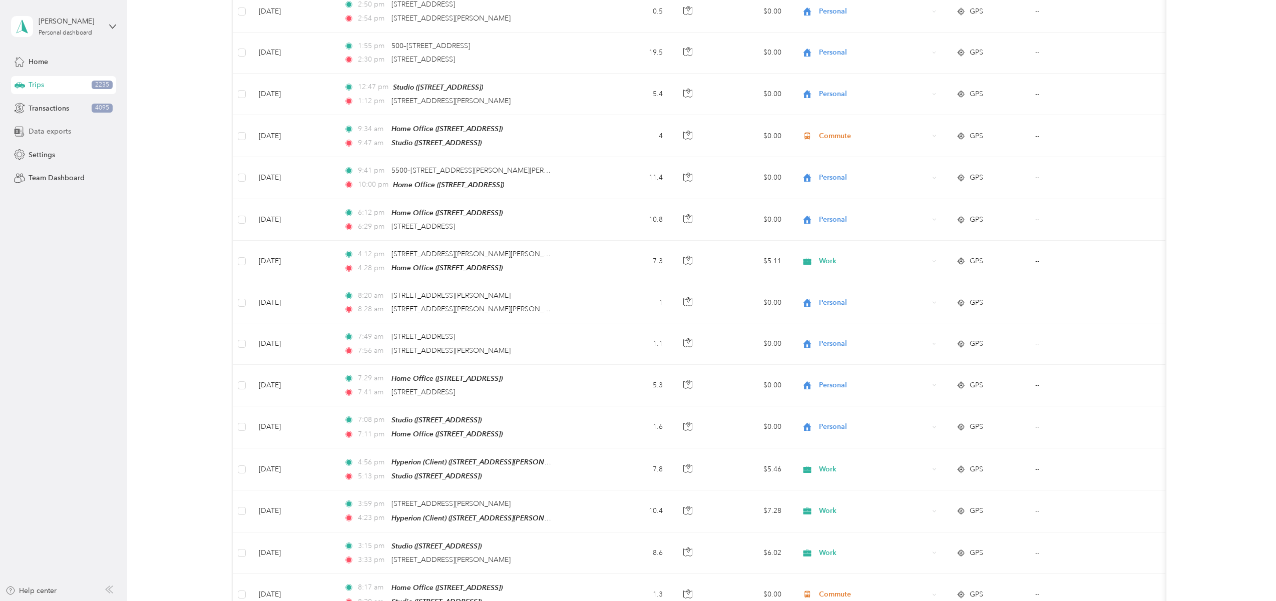
scroll to position [45676, 0]
click at [685, 550] on icon "button" at bounding box center [687, 554] width 9 height 9
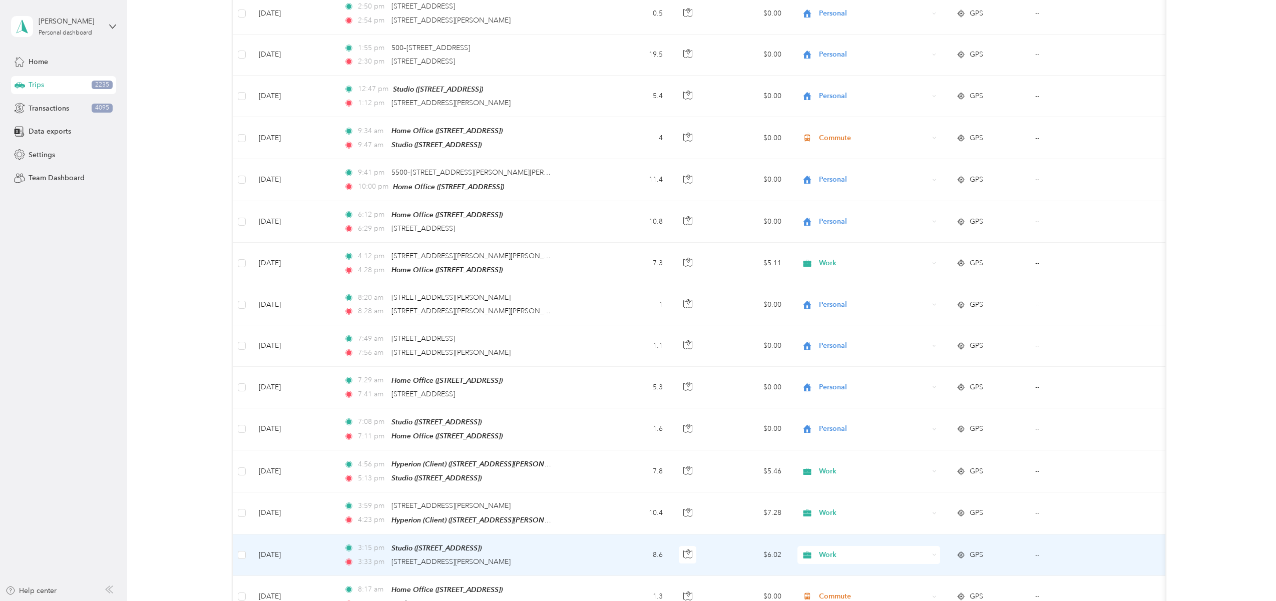
click at [917, 504] on div "Work" at bounding box center [868, 513] width 143 height 18
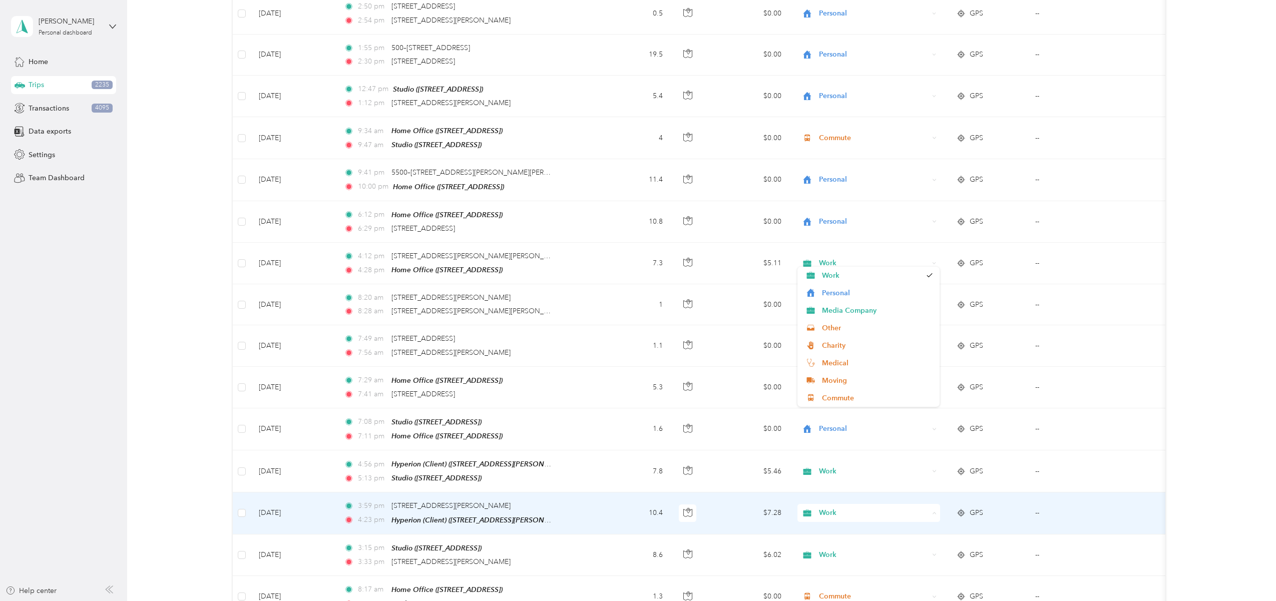
click at [917, 504] on div "Work" at bounding box center [868, 513] width 143 height 18
click at [885, 492] on td "Work" at bounding box center [868, 513] width 159 height 42
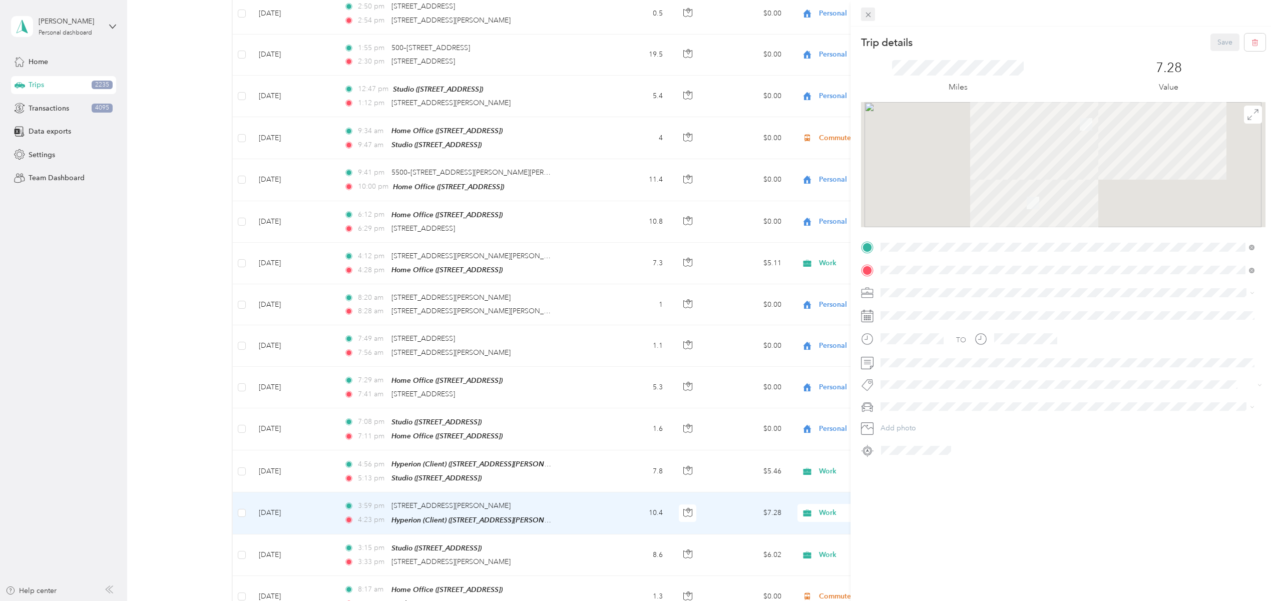
click at [874, 11] on span at bounding box center [868, 15] width 14 height 14
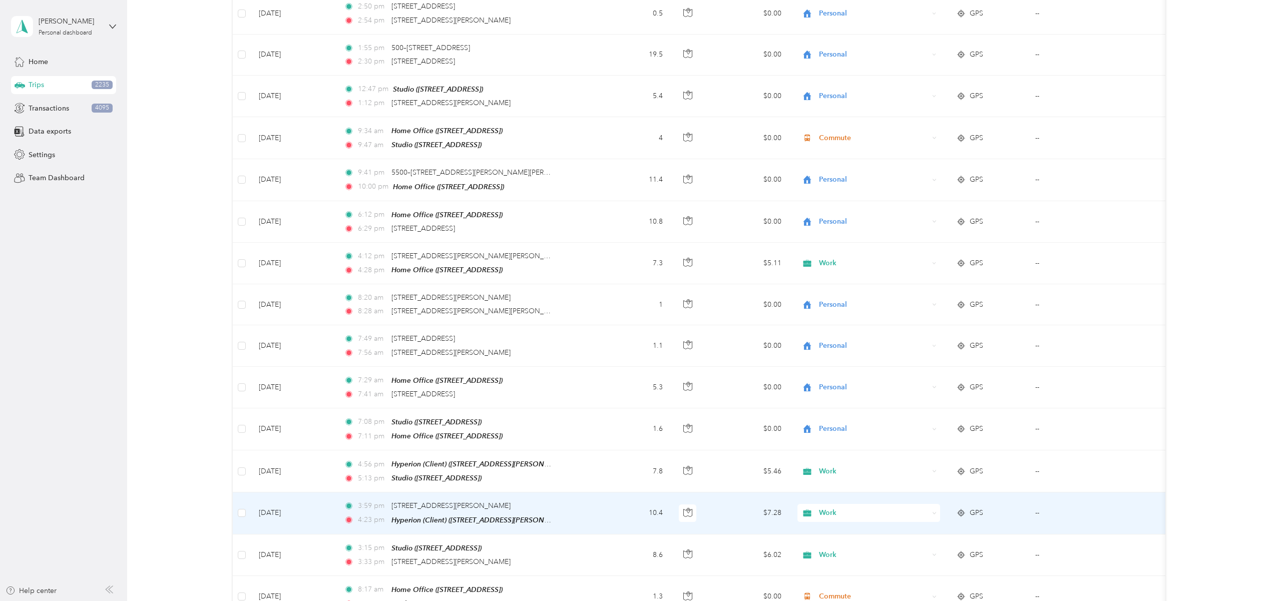
click at [869, 13] on icon at bounding box center [868, 15] width 9 height 9
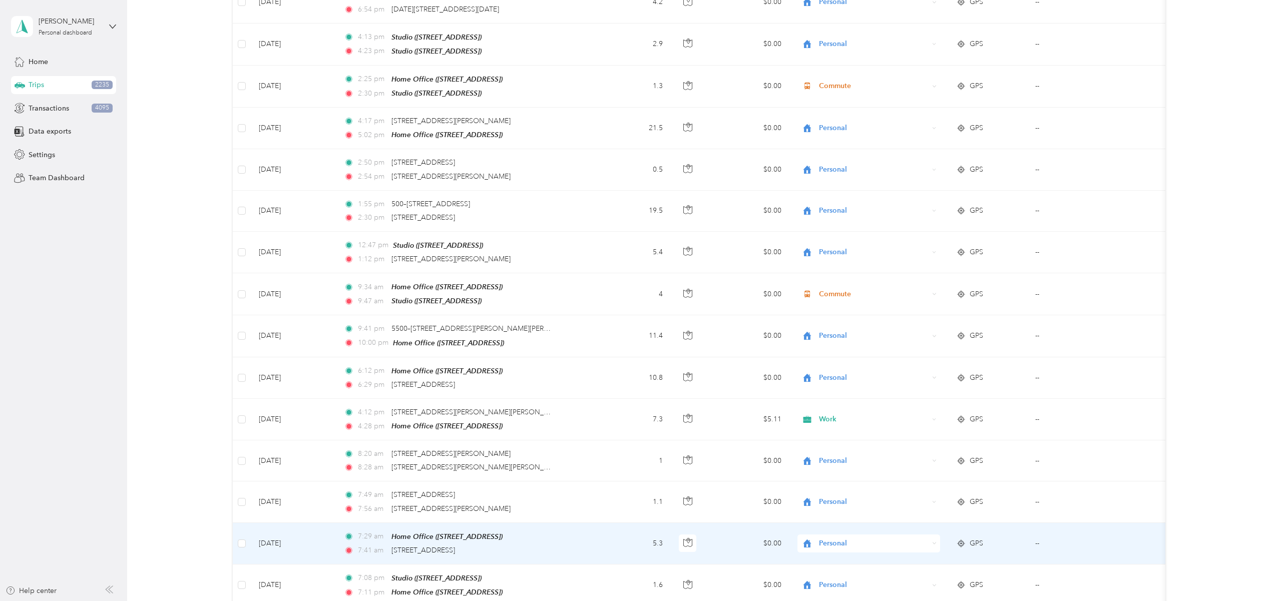
scroll to position [45519, 0]
click at [689, 539] on icon "button" at bounding box center [687, 543] width 9 height 9
click at [840, 539] on span "Personal" at bounding box center [874, 544] width 110 height 11
click at [834, 302] on li "Work" at bounding box center [868, 308] width 143 height 18
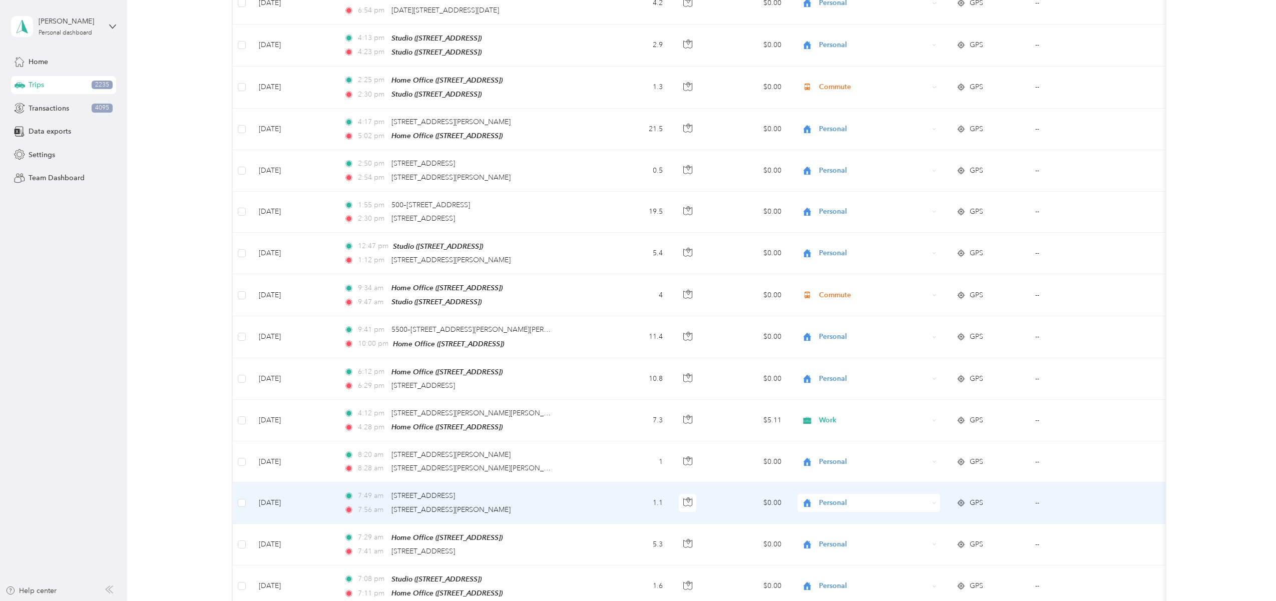
click at [832, 497] on span "Personal" at bounding box center [874, 502] width 110 height 11
click at [837, 456] on span "Personal" at bounding box center [874, 461] width 110 height 11
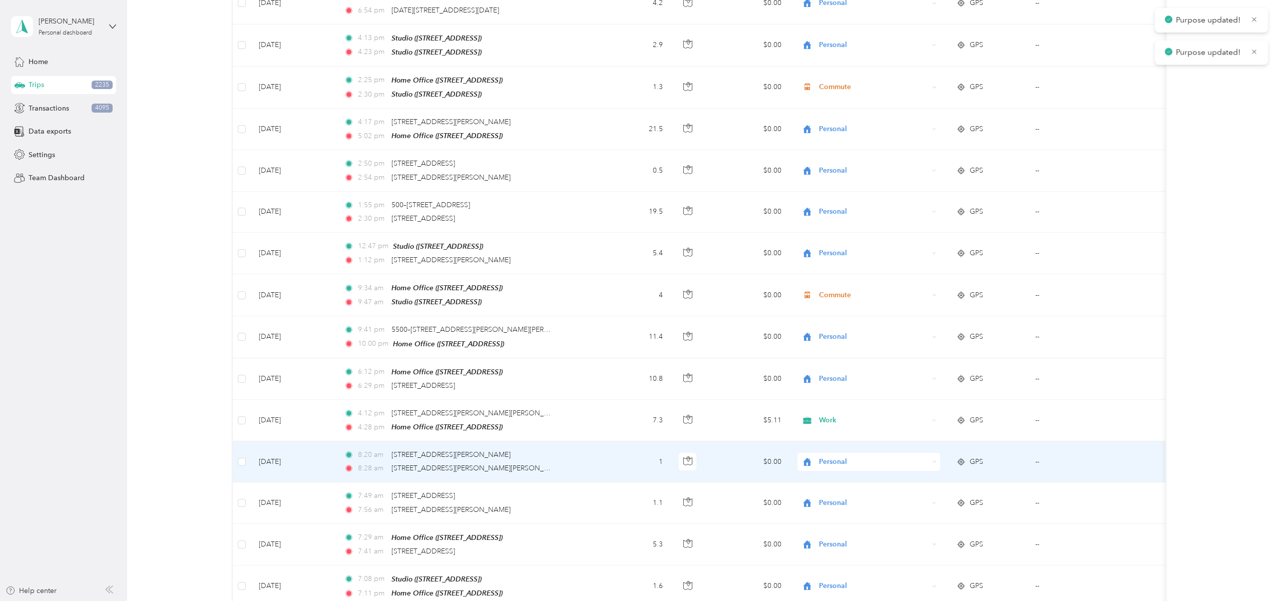
click at [832, 224] on span "Work" at bounding box center [877, 220] width 111 height 11
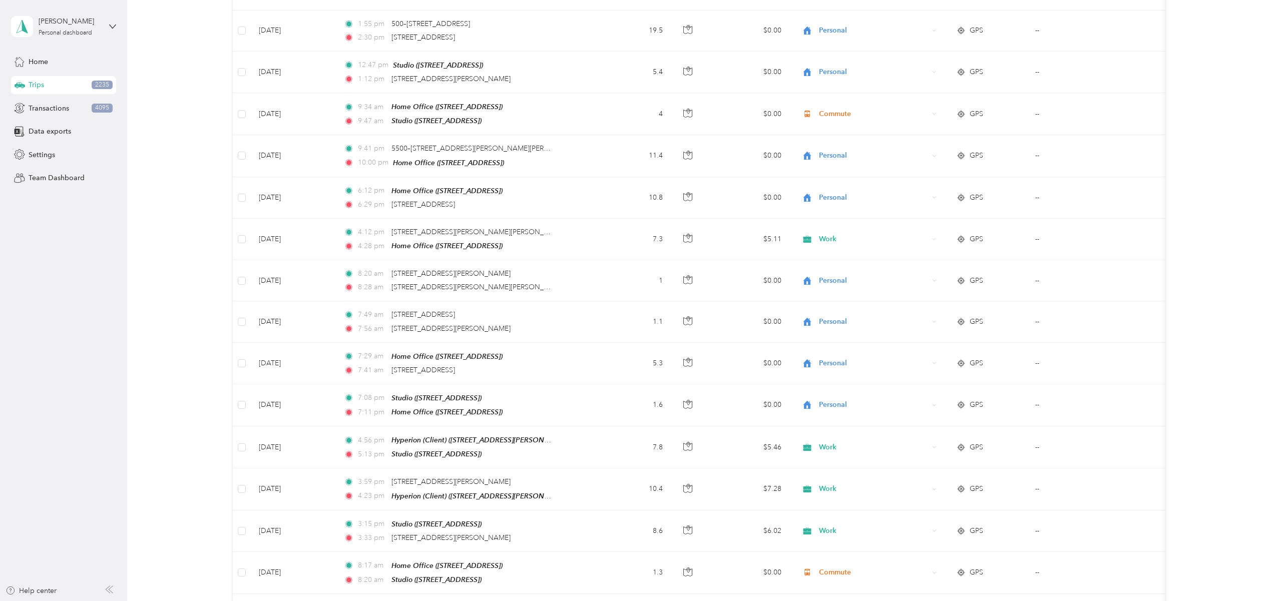
scroll to position [45483, 0]
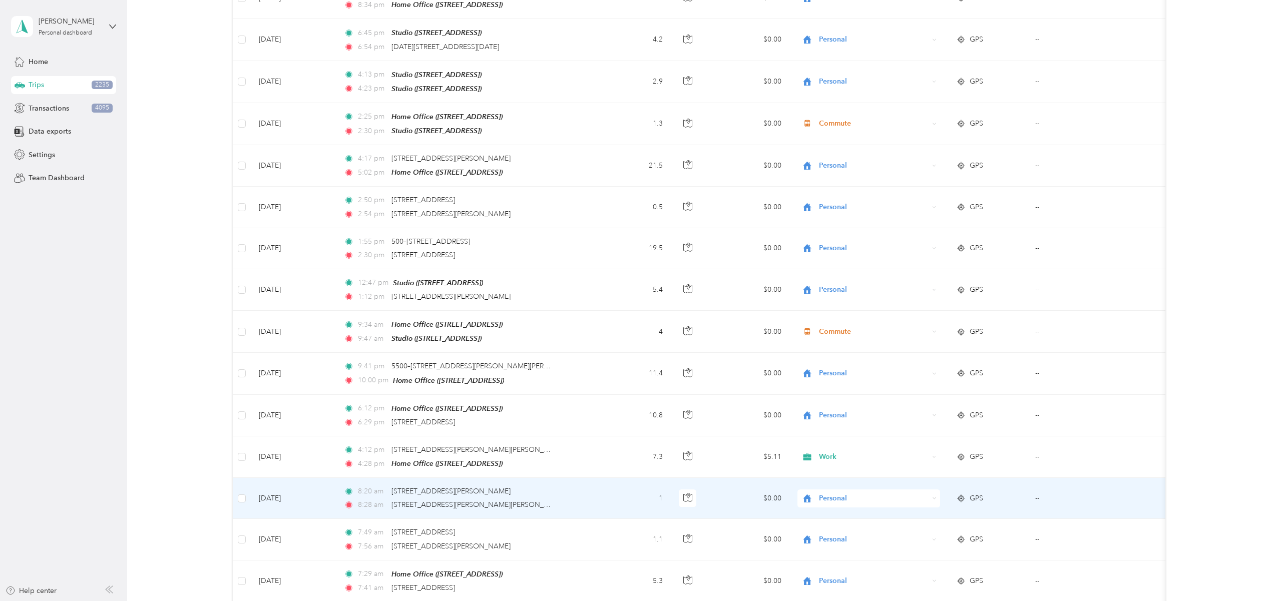
click at [824, 493] on span "Personal" at bounding box center [874, 498] width 110 height 11
click at [832, 262] on span "Work" at bounding box center [877, 262] width 111 height 11
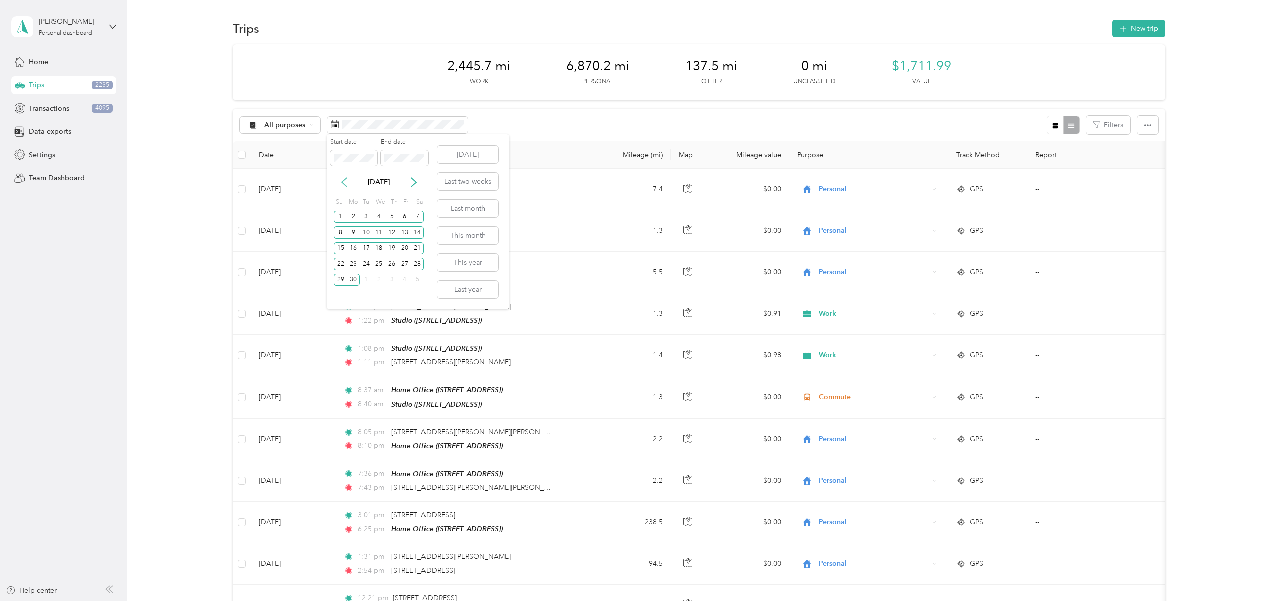
click at [345, 181] on icon at bounding box center [344, 182] width 10 height 10
click at [342, 180] on icon at bounding box center [344, 182] width 10 height 10
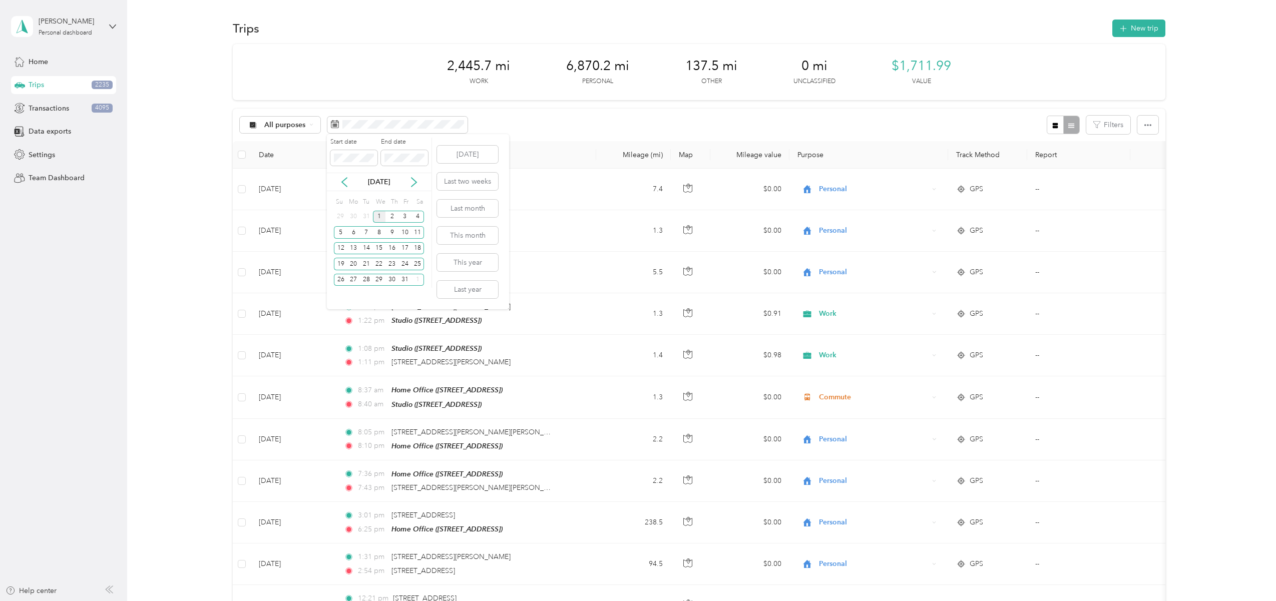
click at [375, 215] on div "1" at bounding box center [379, 217] width 13 height 13
click at [403, 279] on div "31" at bounding box center [404, 280] width 13 height 13
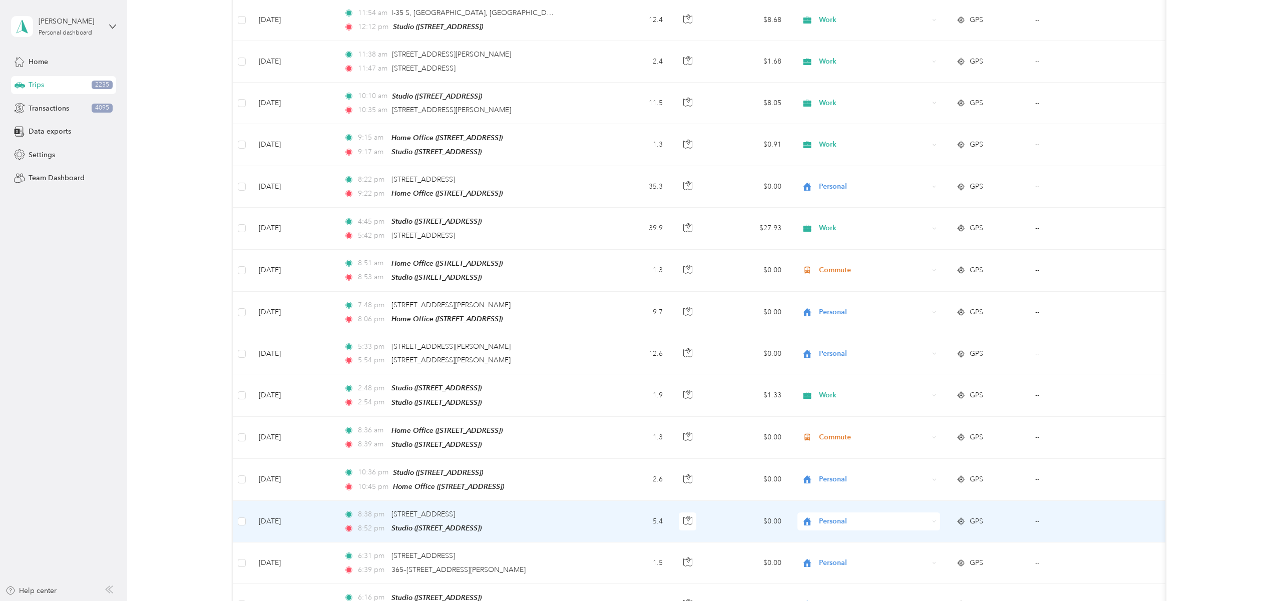
scroll to position [3893, 0]
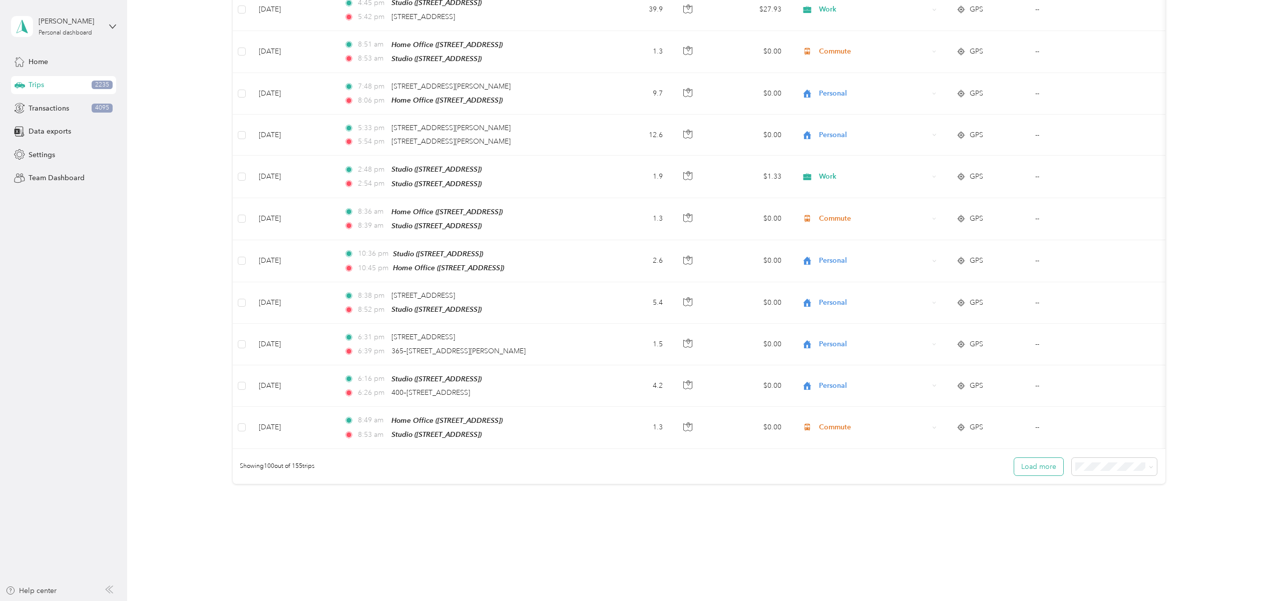
click at [1029, 458] on button "Load more" at bounding box center [1038, 467] width 49 height 18
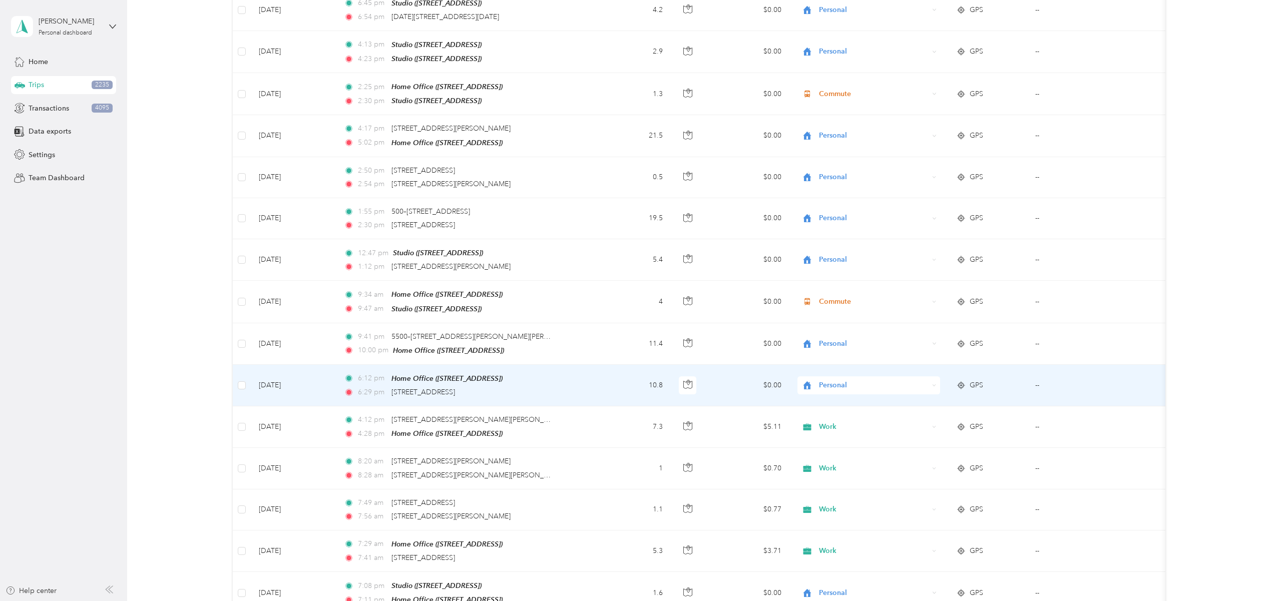
scroll to position [5768, 0]
click at [838, 380] on span "Personal" at bounding box center [874, 385] width 110 height 11
click at [835, 362] on span "Work" at bounding box center [877, 365] width 111 height 11
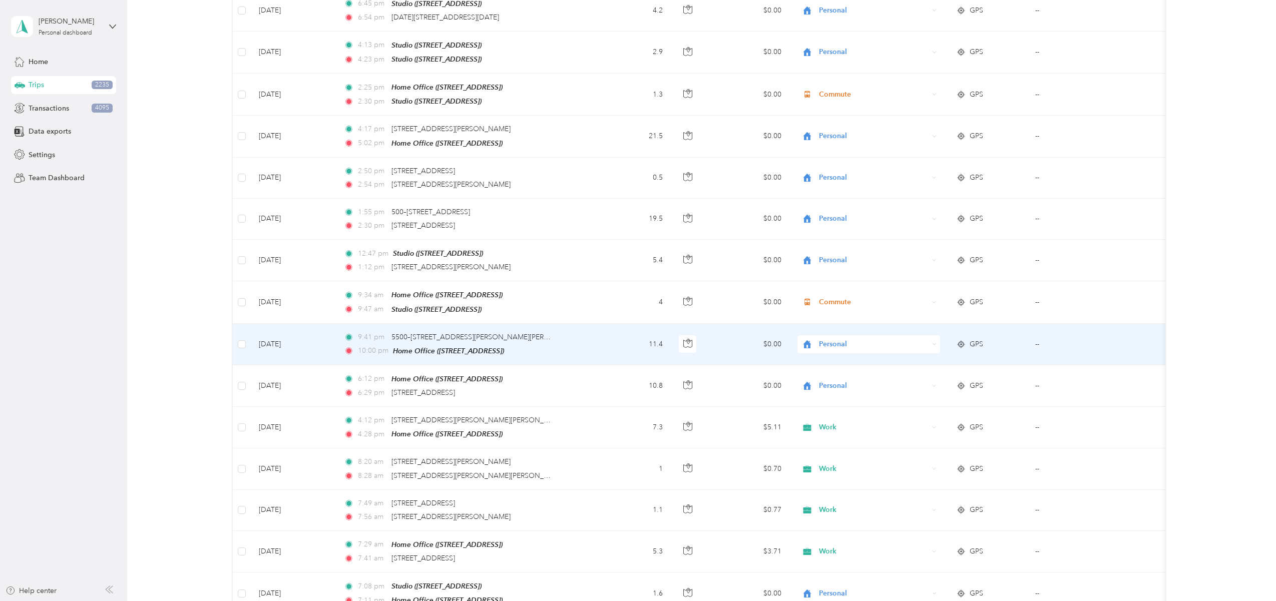
click at [828, 339] on span "Personal" at bounding box center [874, 344] width 110 height 11
click at [828, 320] on span "Work" at bounding box center [877, 320] width 111 height 11
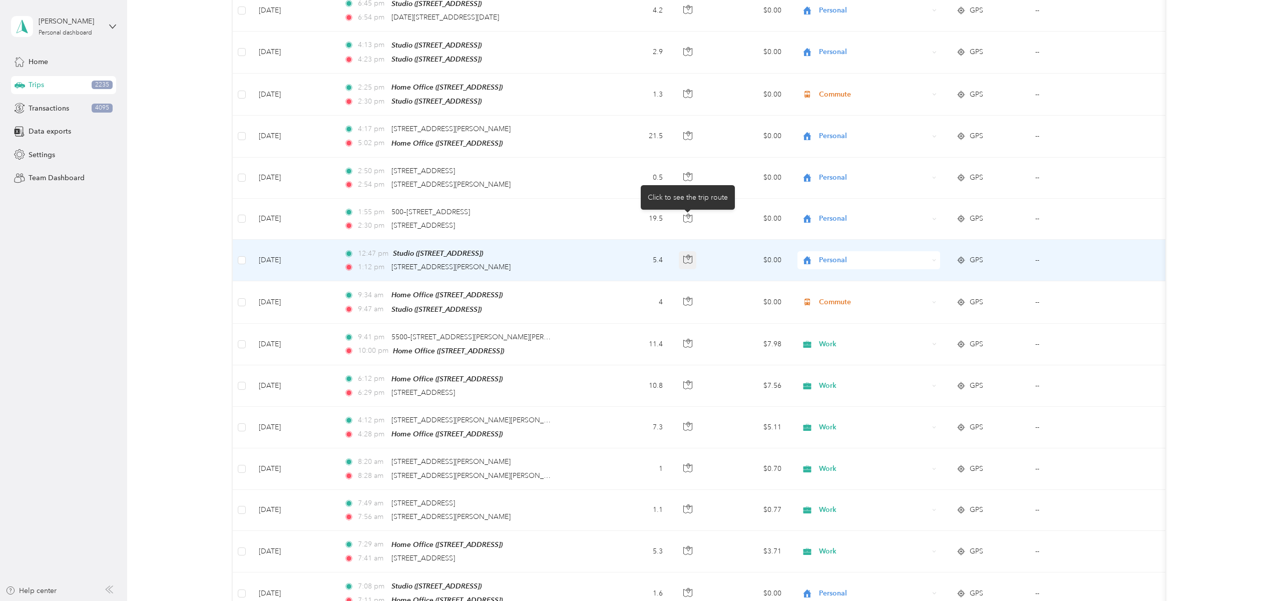
click at [686, 255] on icon "button" at bounding box center [687, 259] width 9 height 9
click at [844, 255] on span "Personal" at bounding box center [874, 260] width 110 height 11
click at [838, 240] on span "Work" at bounding box center [877, 241] width 111 height 11
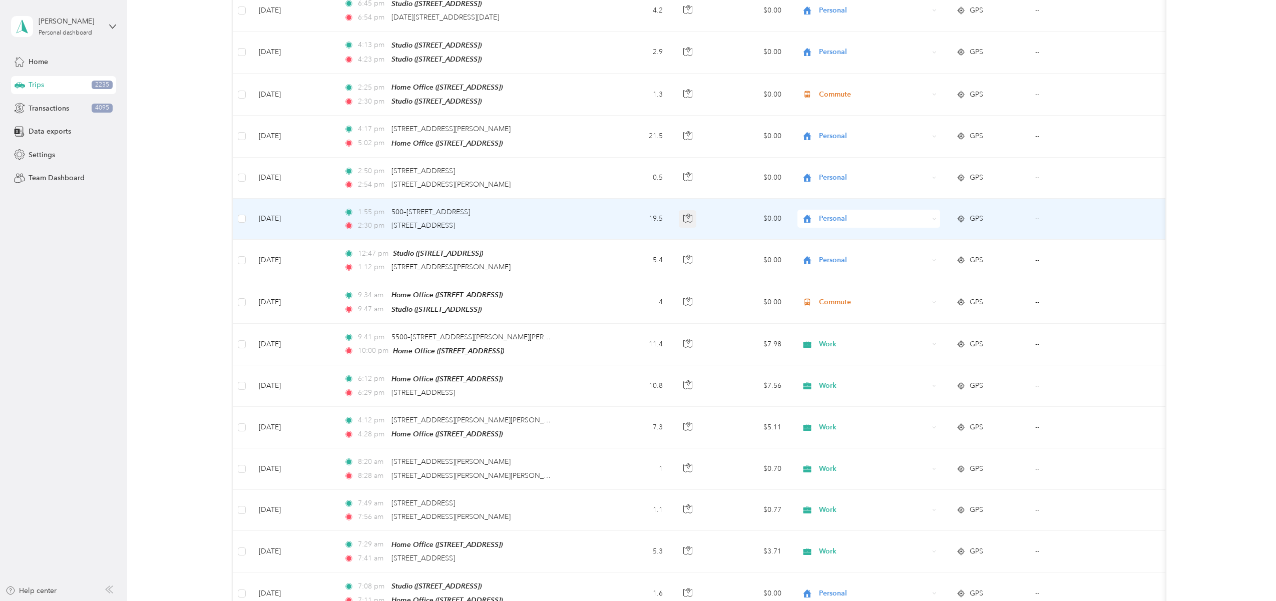
click at [692, 210] on button "button" at bounding box center [688, 219] width 18 height 18
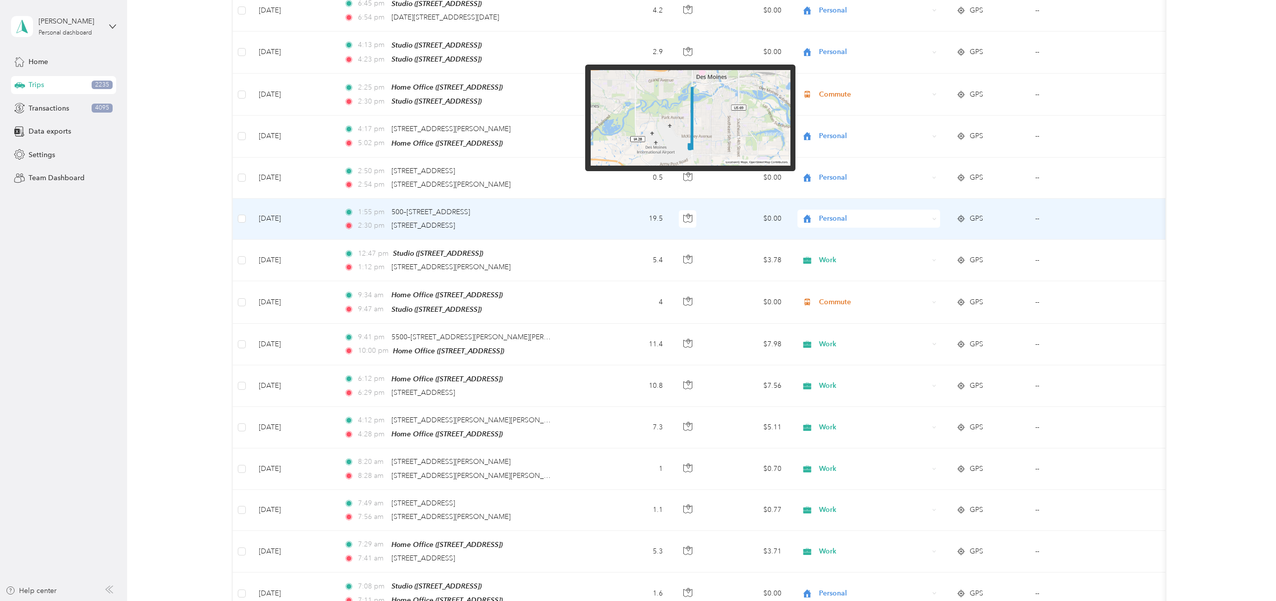
click at [650, 110] on img at bounding box center [691, 118] width 200 height 96
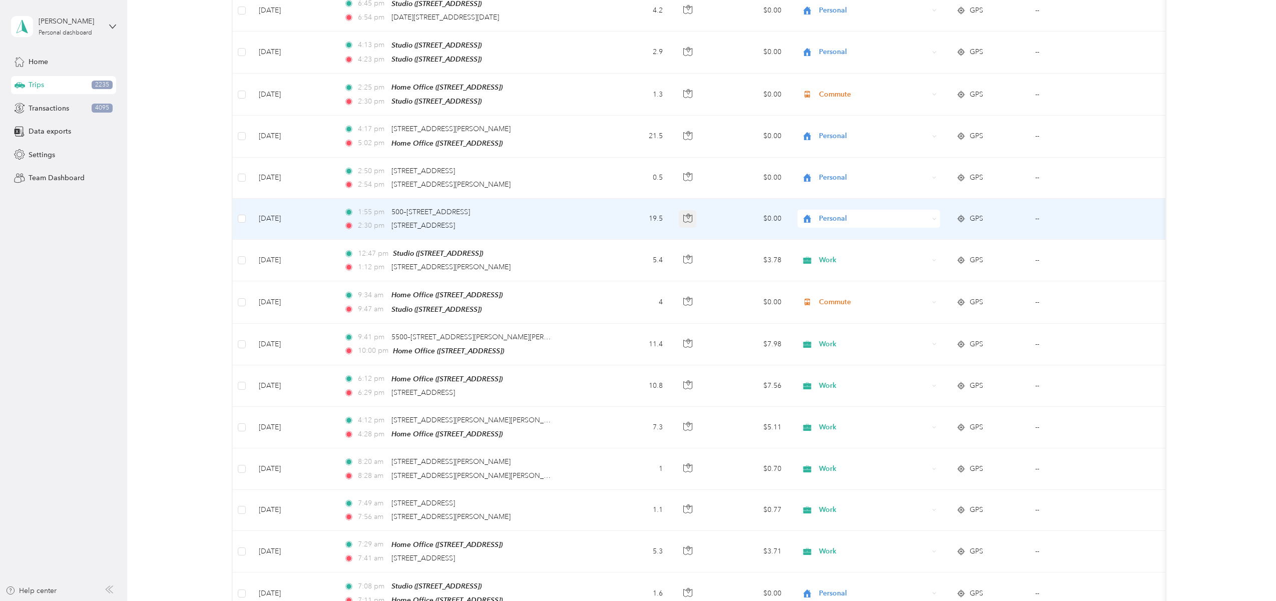
click at [690, 214] on icon "button" at bounding box center [687, 218] width 9 height 9
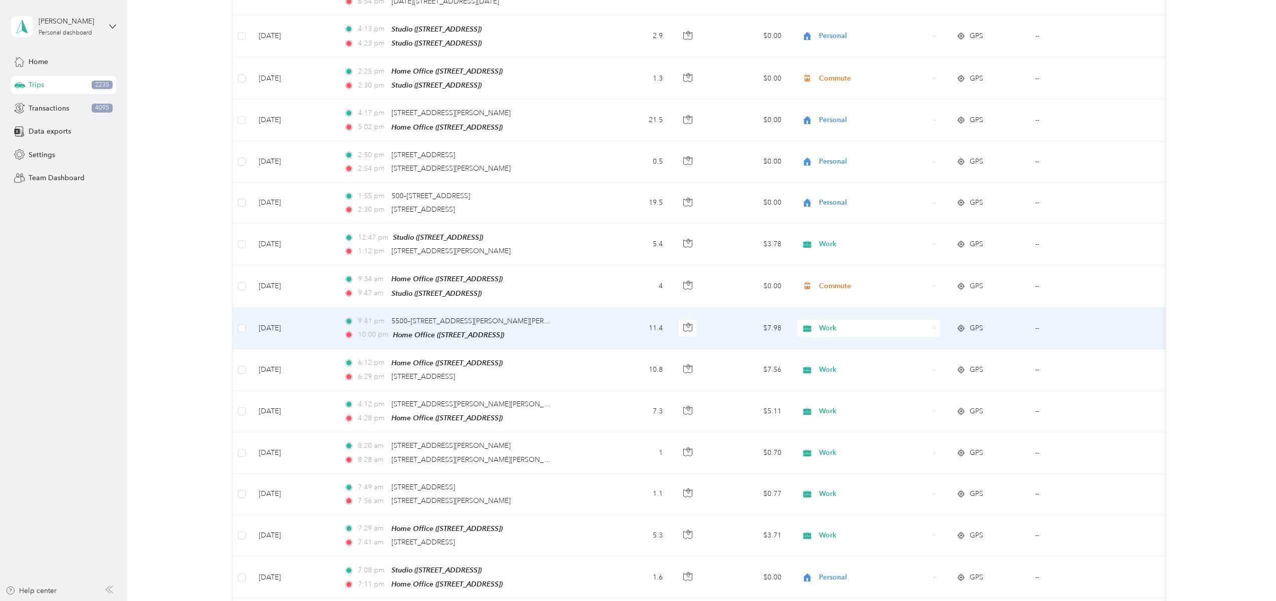
scroll to position [5787, 0]
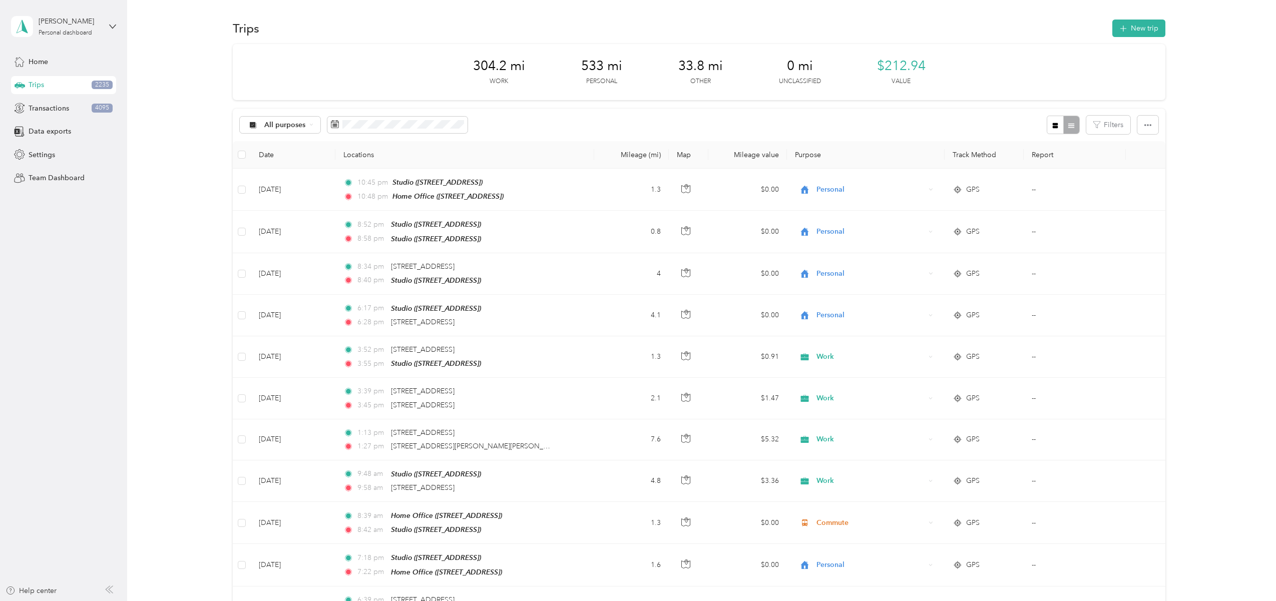
click at [47, 88] on div "Trips 2235" at bounding box center [63, 85] width 105 height 18
click at [37, 66] on span "Home" at bounding box center [39, 62] width 20 height 11
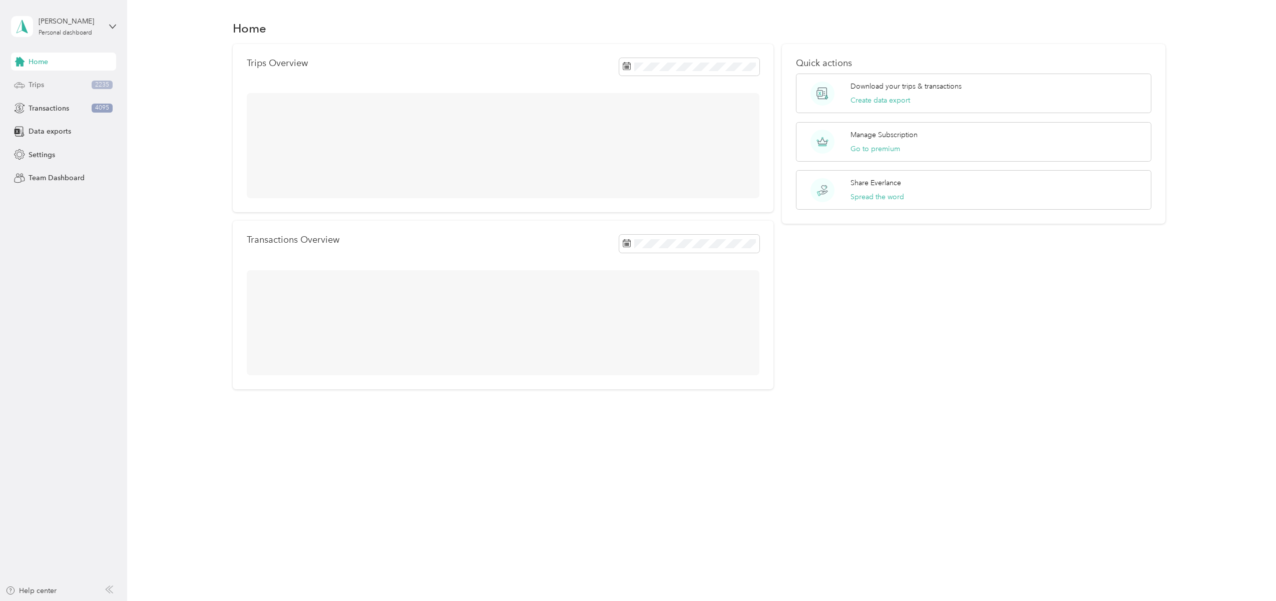
click at [50, 87] on div "Trips 2235" at bounding box center [63, 85] width 105 height 18
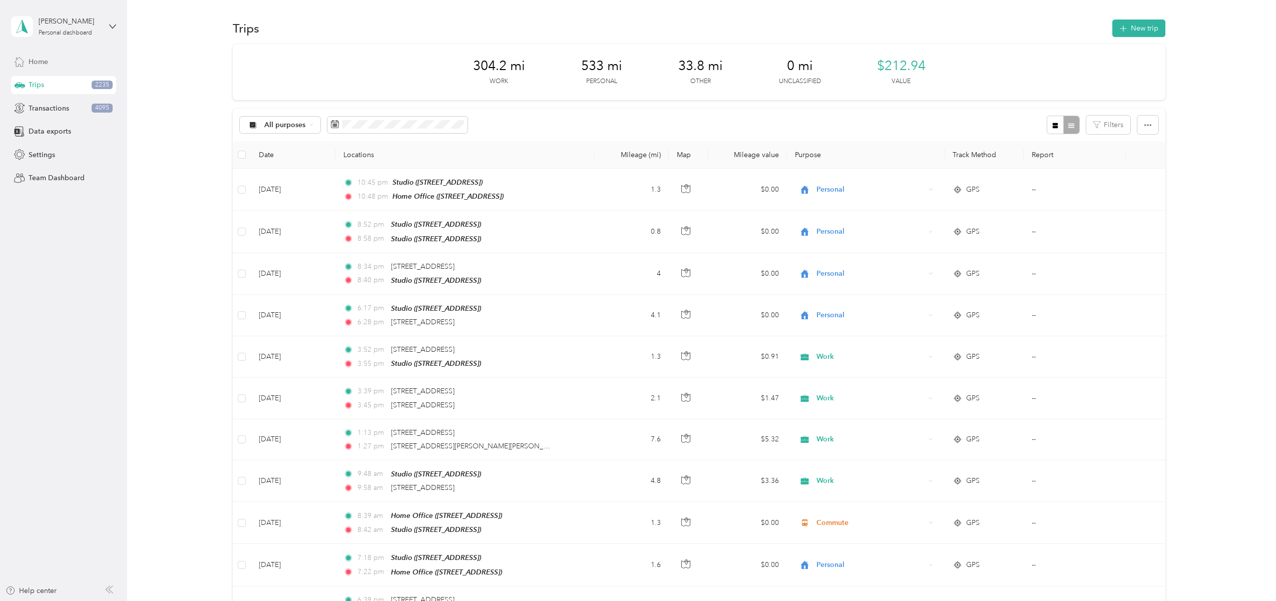
click at [48, 60] on div "Home" at bounding box center [63, 62] width 105 height 18
